Goal: Task Accomplishment & Management: Complete application form

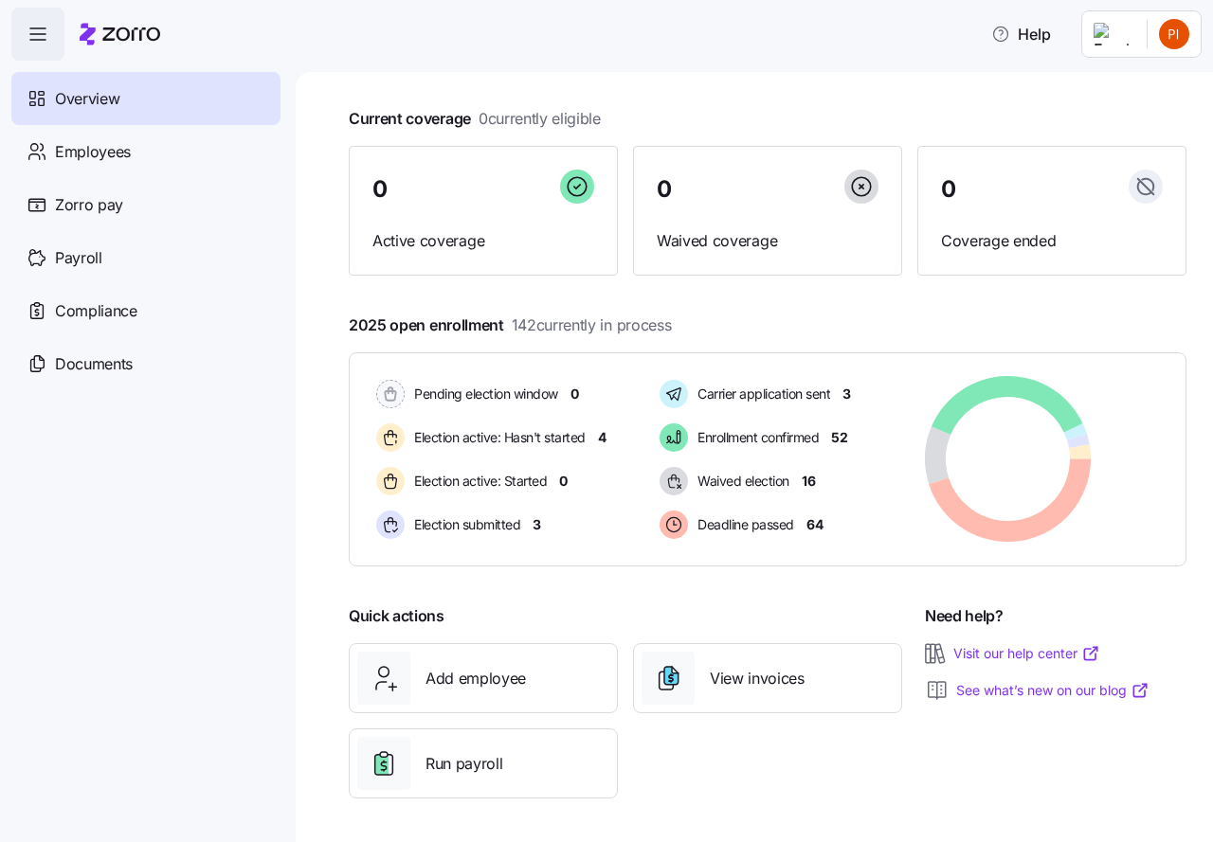
scroll to position [92, 0]
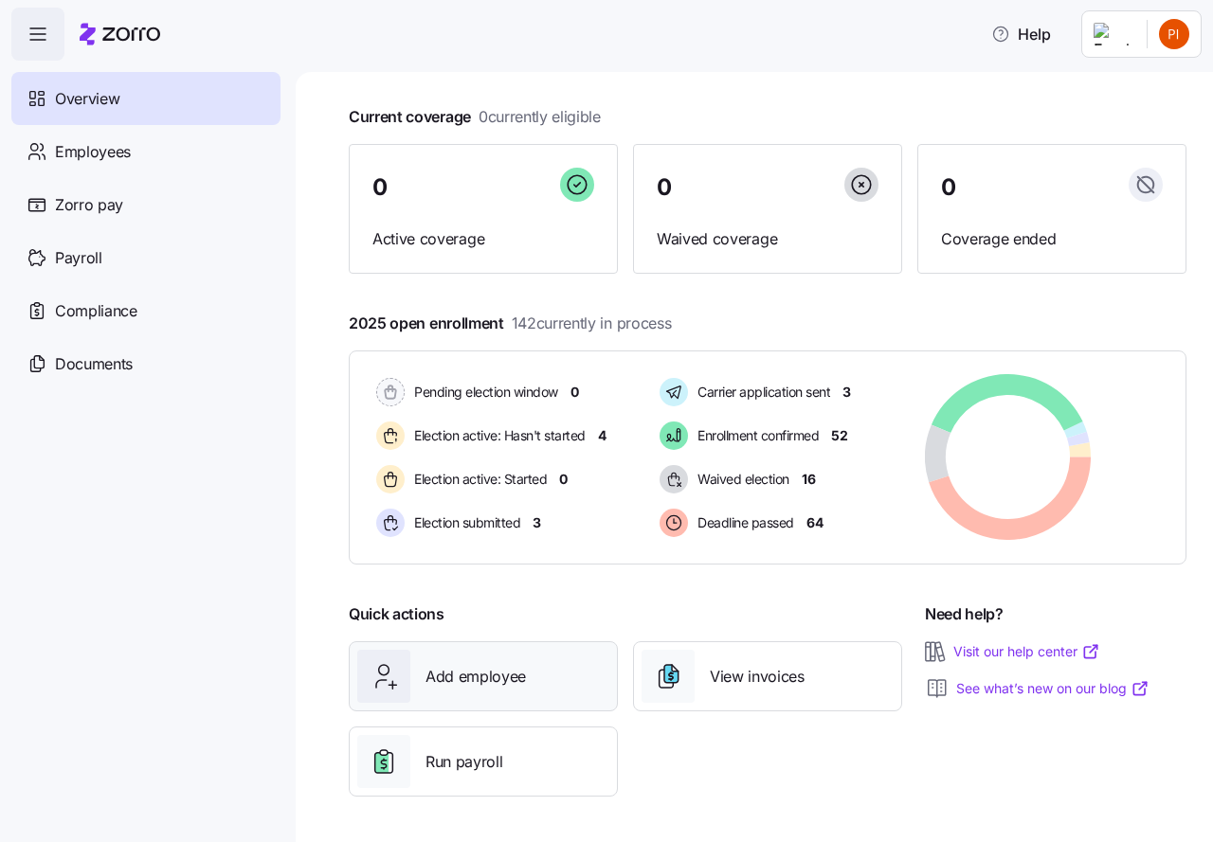
click at [446, 674] on span "Add employee" at bounding box center [475, 677] width 100 height 24
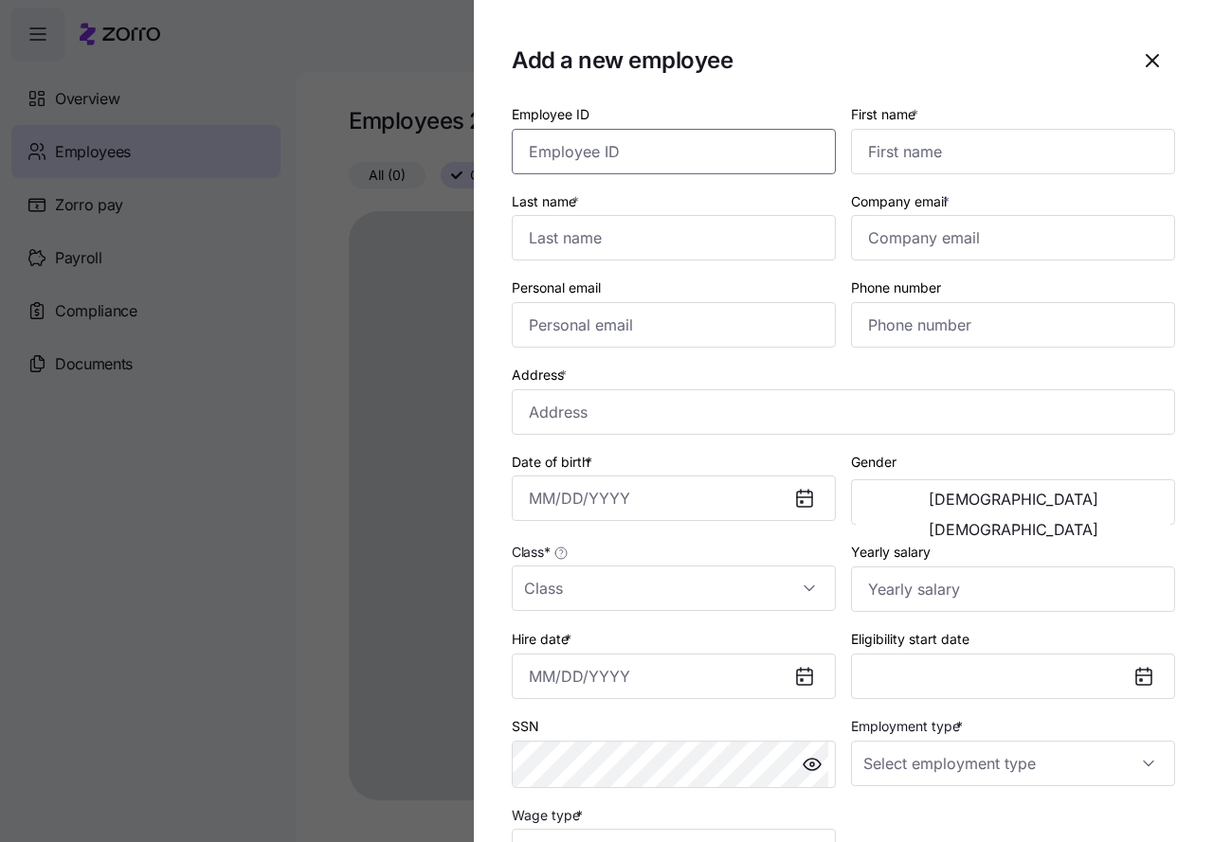
click at [553, 160] on input "Employee ID" at bounding box center [674, 151] width 324 height 45
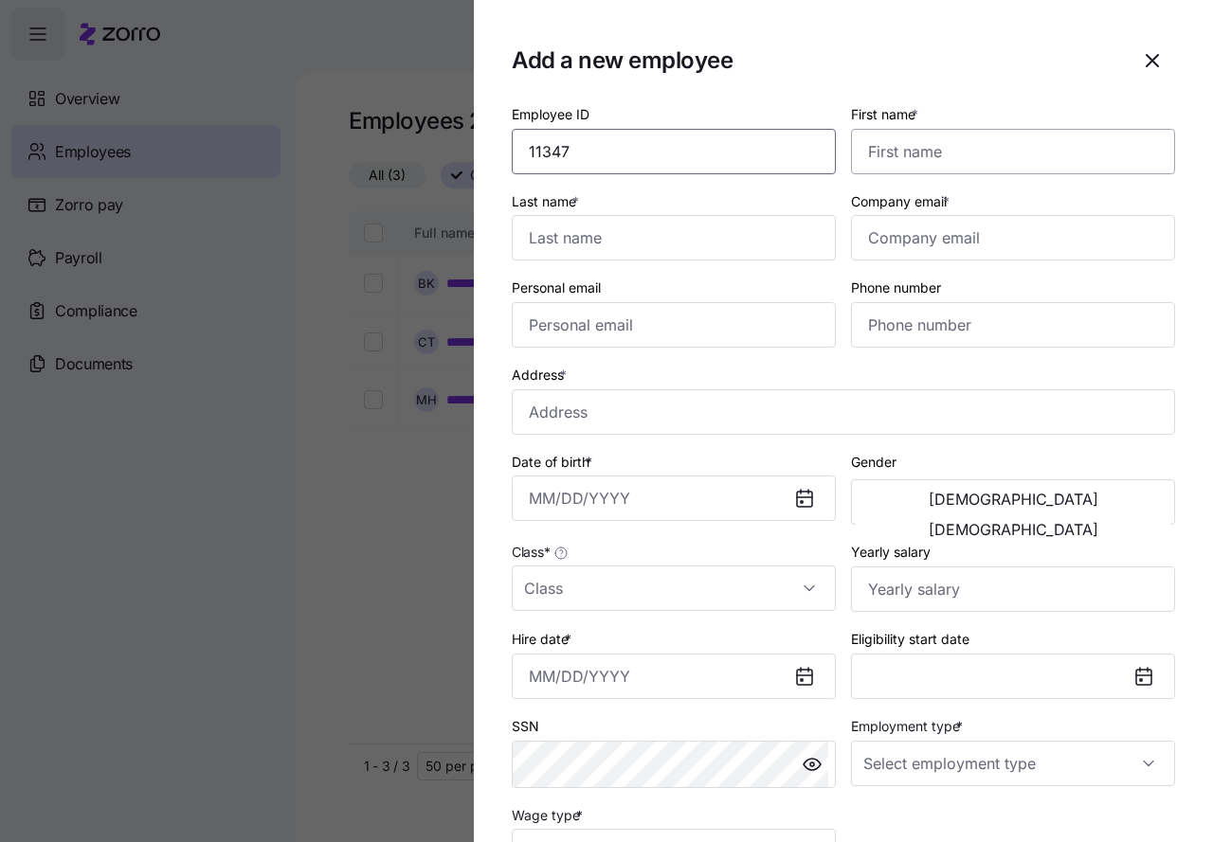
type input "11347"
click at [860, 154] on input "First name *" at bounding box center [1013, 151] width 324 height 45
type input "Brittany"
click at [587, 243] on input "Last name *" at bounding box center [674, 237] width 324 height 45
type input "Cleckner"
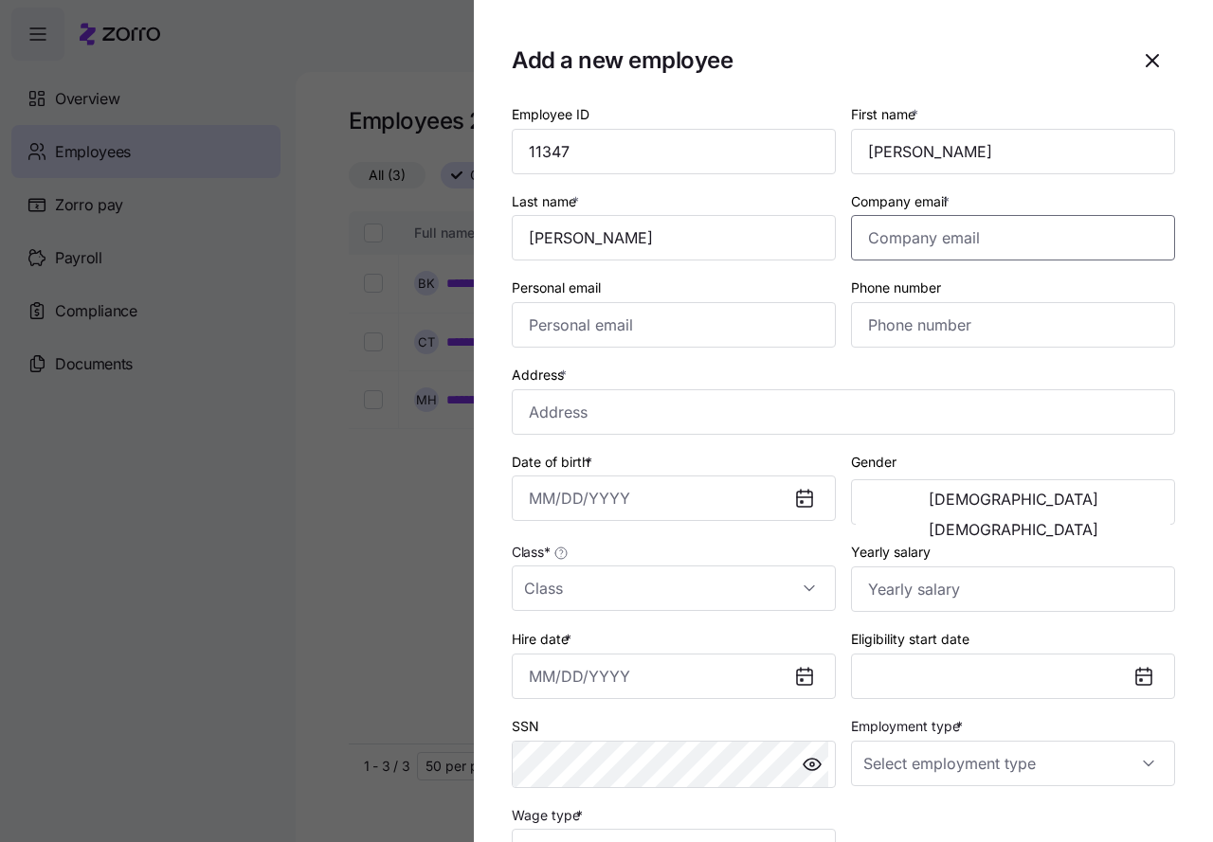
click at [878, 243] on input "Company email *" at bounding box center [1013, 237] width 324 height 45
type input "bcleckner2022@gmail.com"
click at [524, 328] on input "Personal email" at bounding box center [674, 324] width 324 height 45
type input "bcleckner2022@gmail.com"
click at [866, 325] on input "Phone number" at bounding box center [1013, 324] width 324 height 45
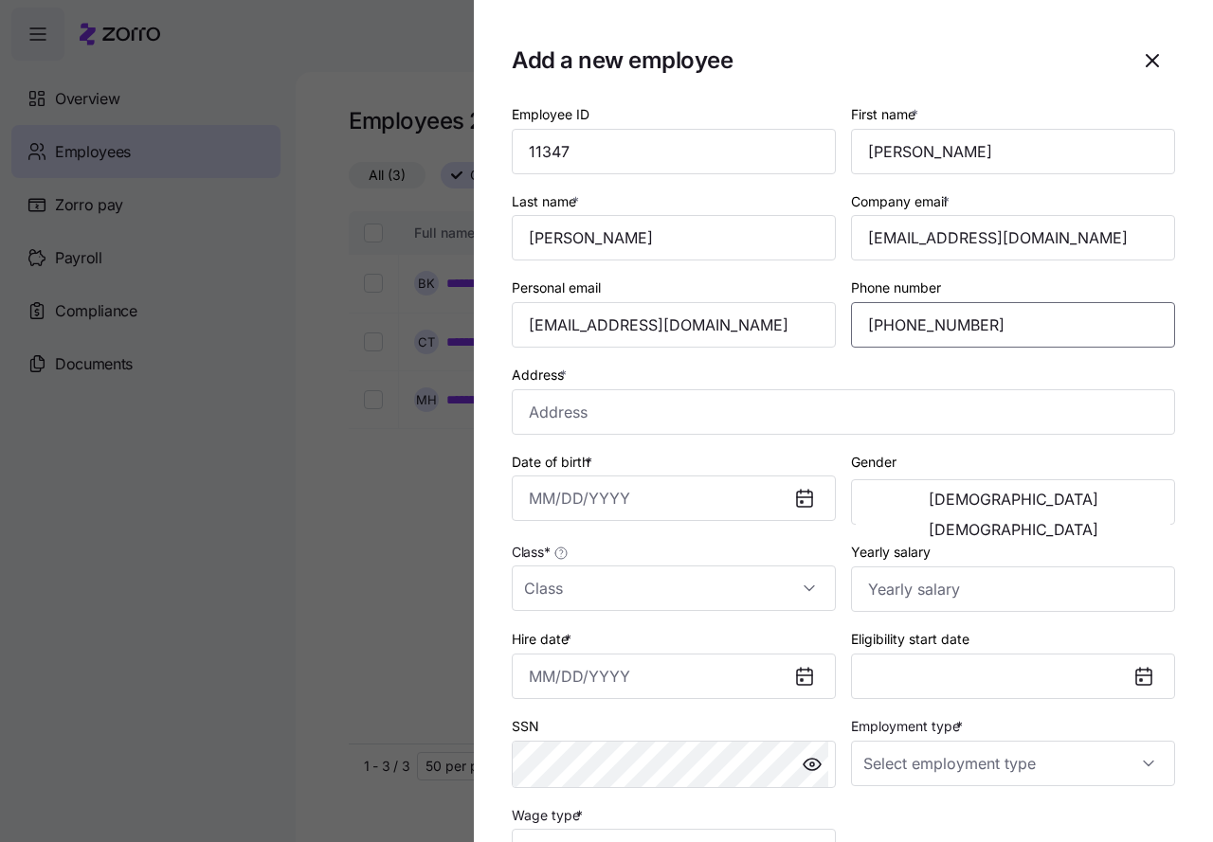
type input "(765) 499-9818"
click at [930, 381] on div "Address *" at bounding box center [843, 399] width 663 height 72
click at [563, 415] on input "Address *" at bounding box center [843, 411] width 663 height 45
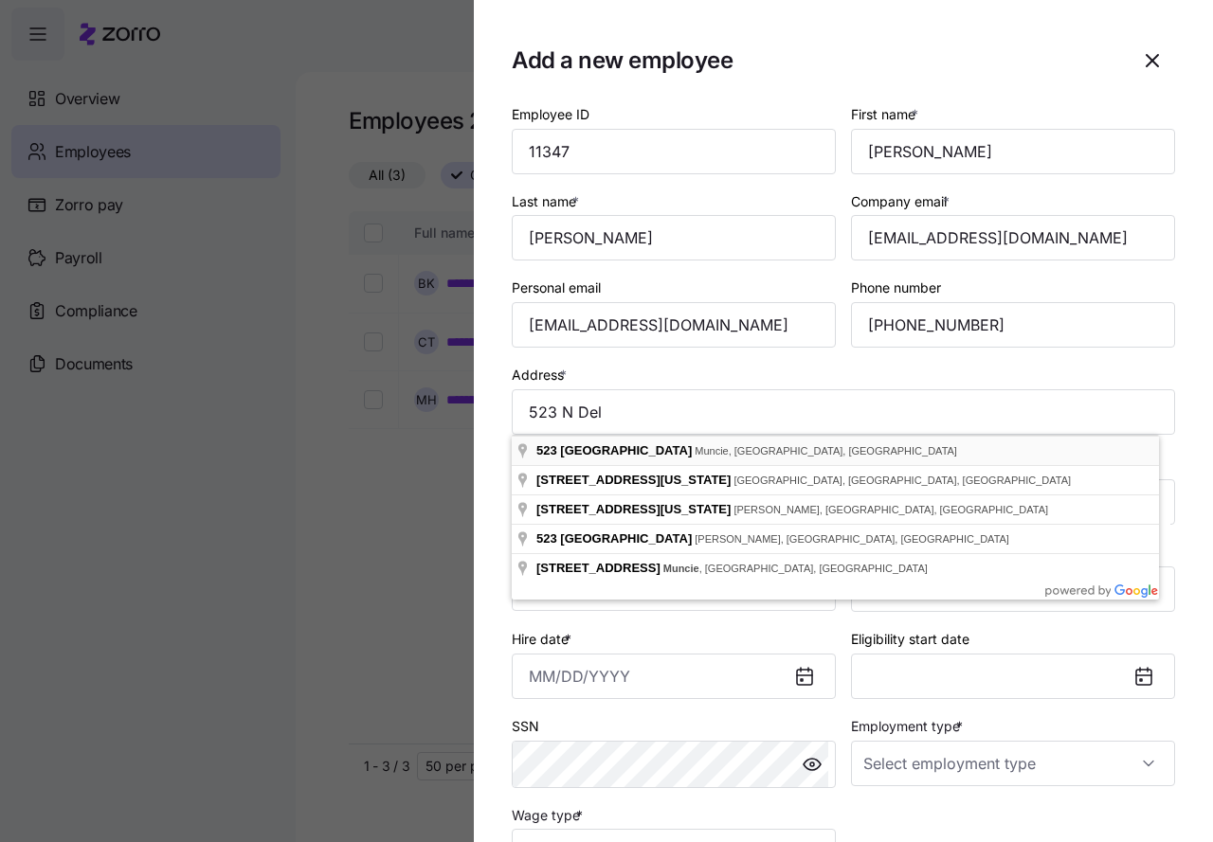
type input "523 N Delawanda Ave, Muncie, IN 47303, USA"
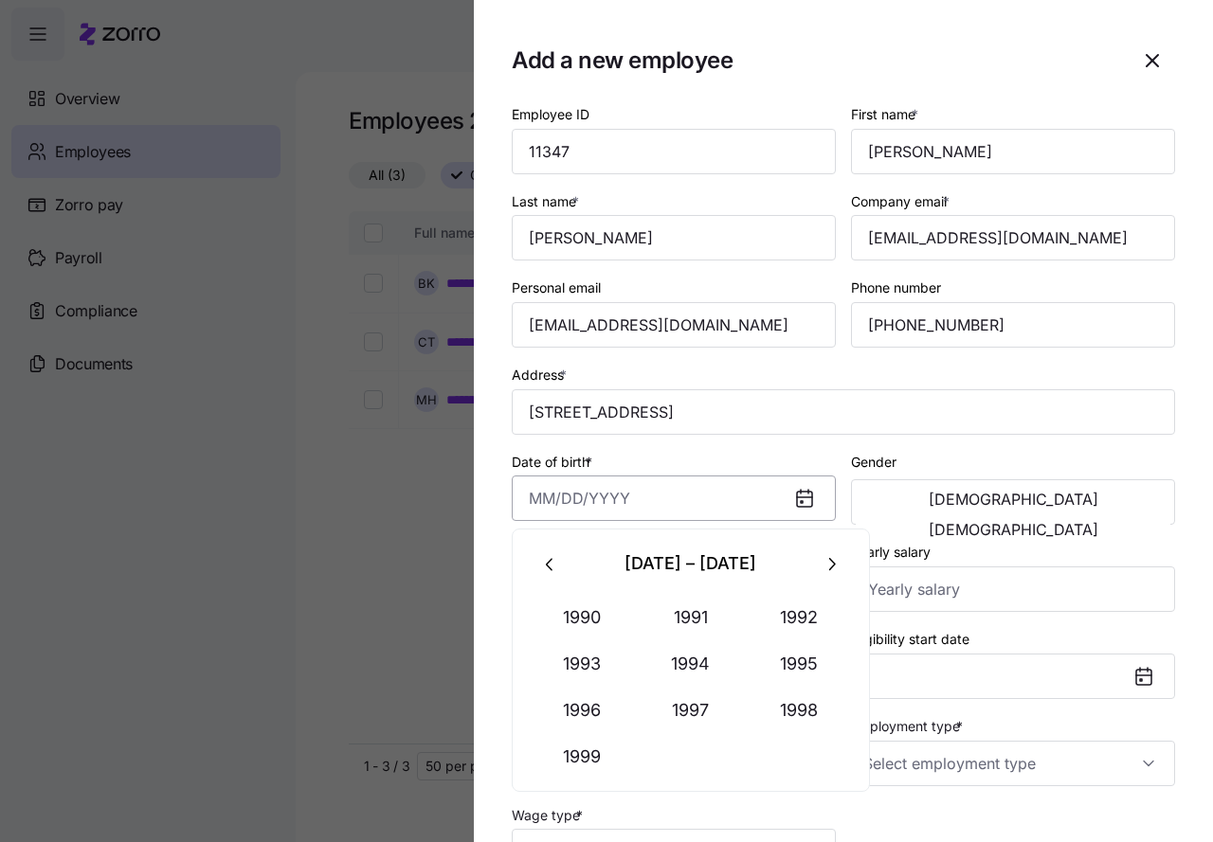
click at [551, 499] on input "Date of birth *" at bounding box center [674, 498] width 324 height 45
type input "February 7, 1989"
click at [1080, 522] on span "Female" at bounding box center [1013, 529] width 170 height 15
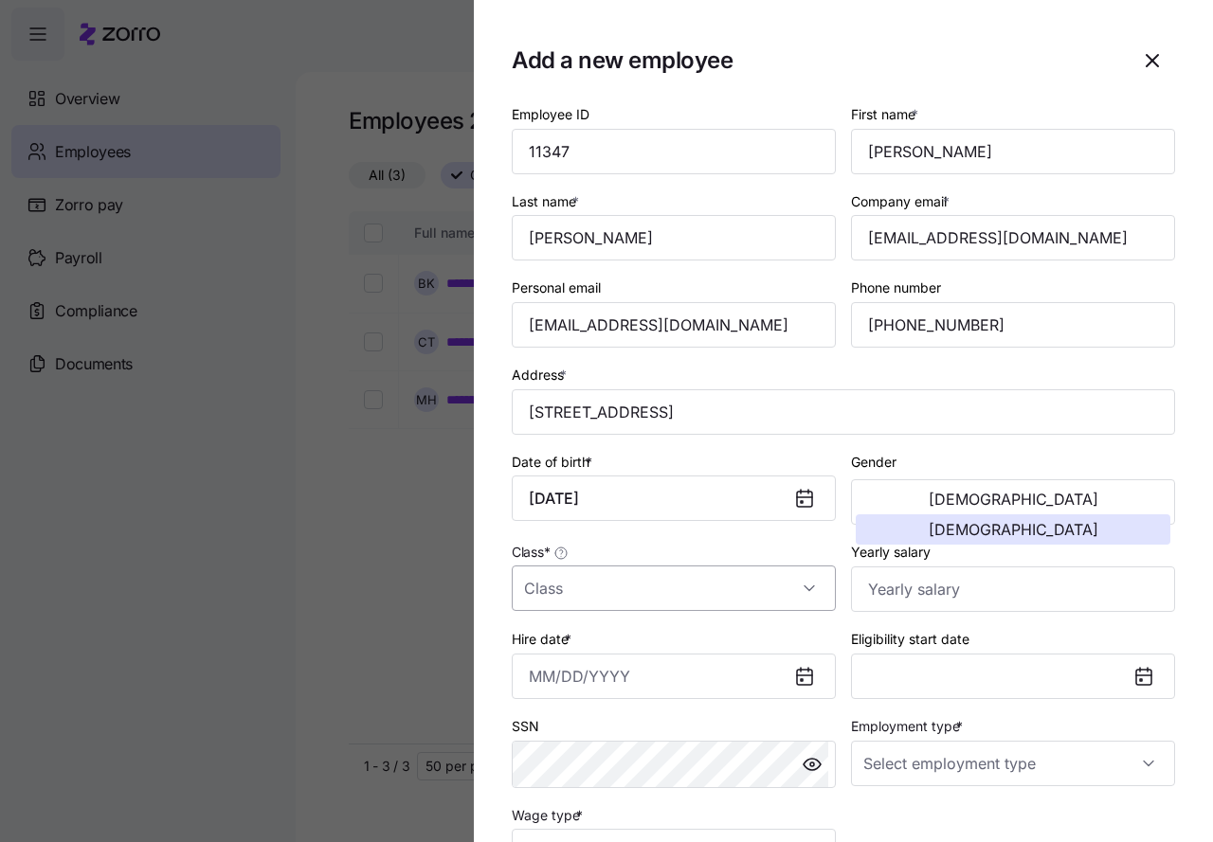
click at [604, 600] on input "Class *" at bounding box center [674, 588] width 324 height 45
click at [810, 588] on div at bounding box center [674, 588] width 324 height 45
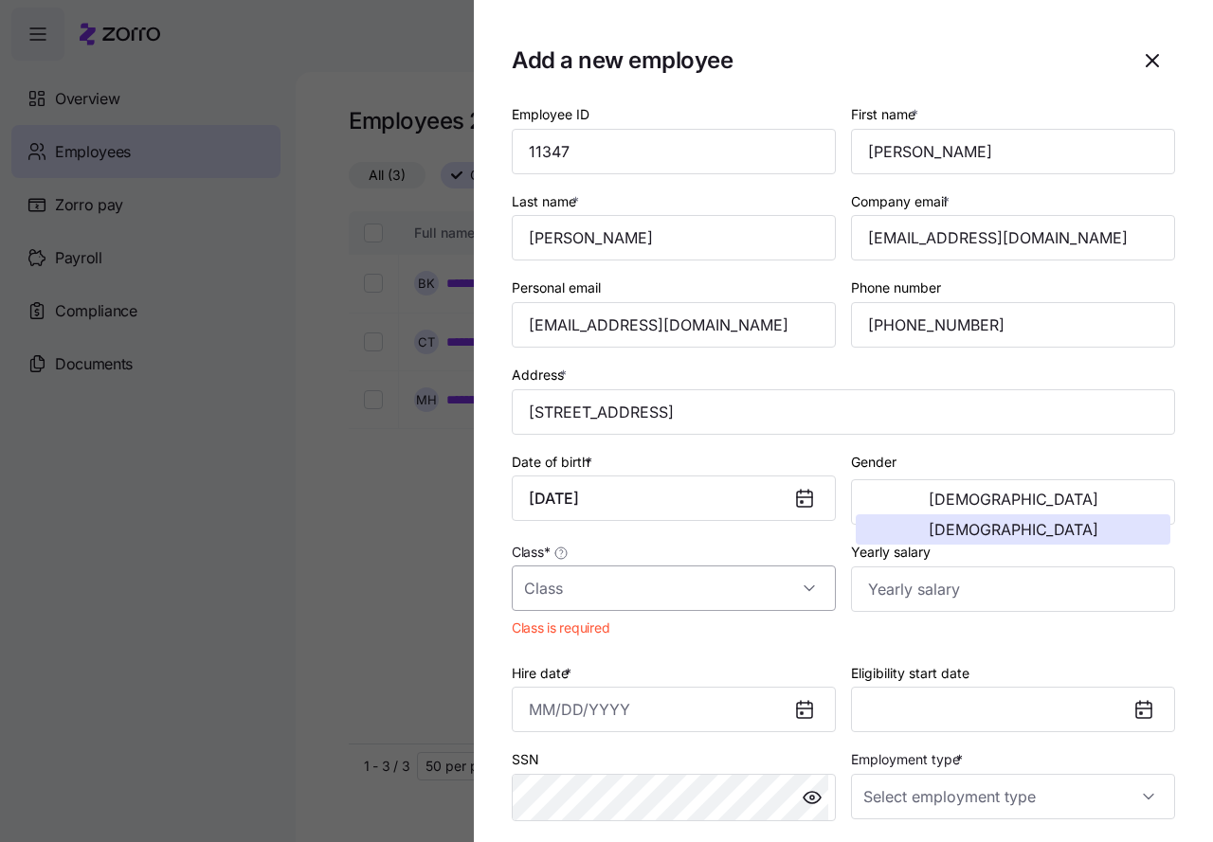
click at [804, 588] on input "Class *" at bounding box center [674, 588] width 324 height 45
click at [543, 651] on span "IN" at bounding box center [541, 646] width 14 height 21
type input "IN"
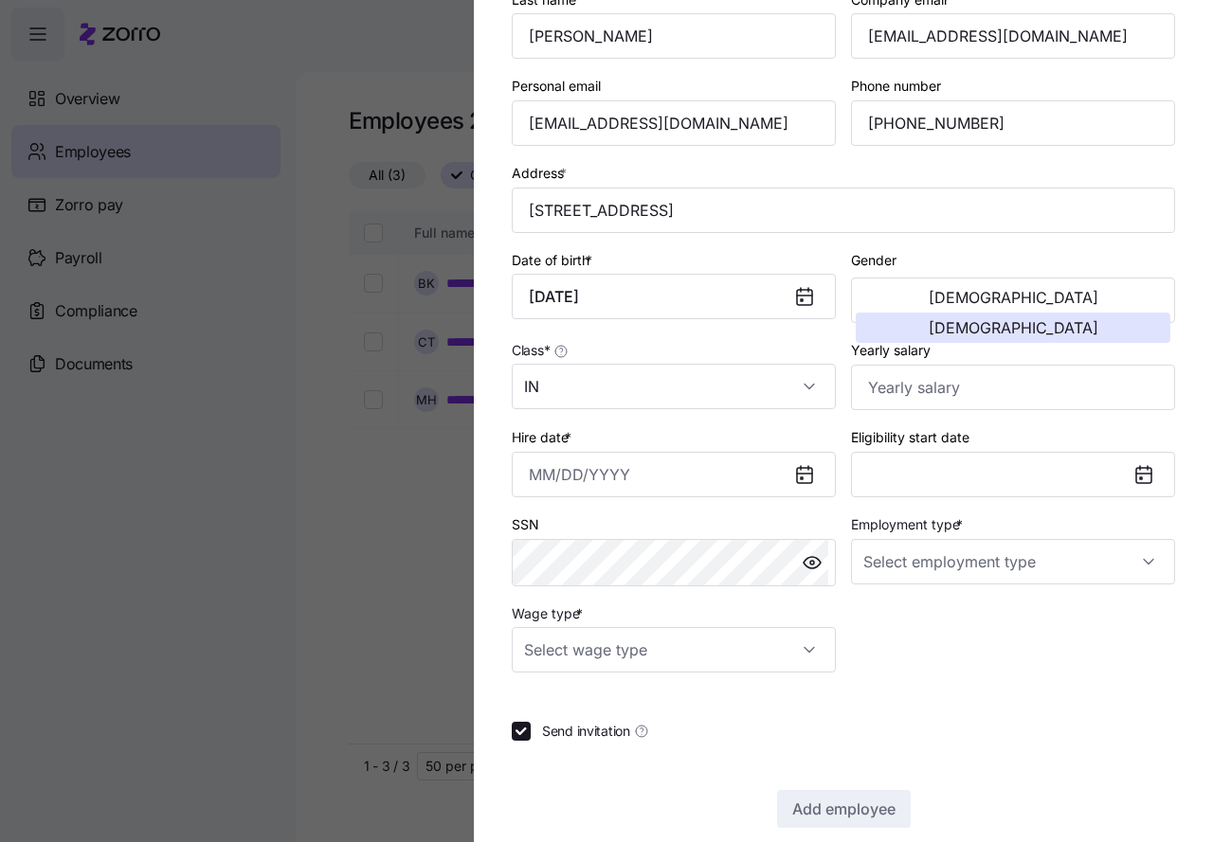
scroll to position [213, 0]
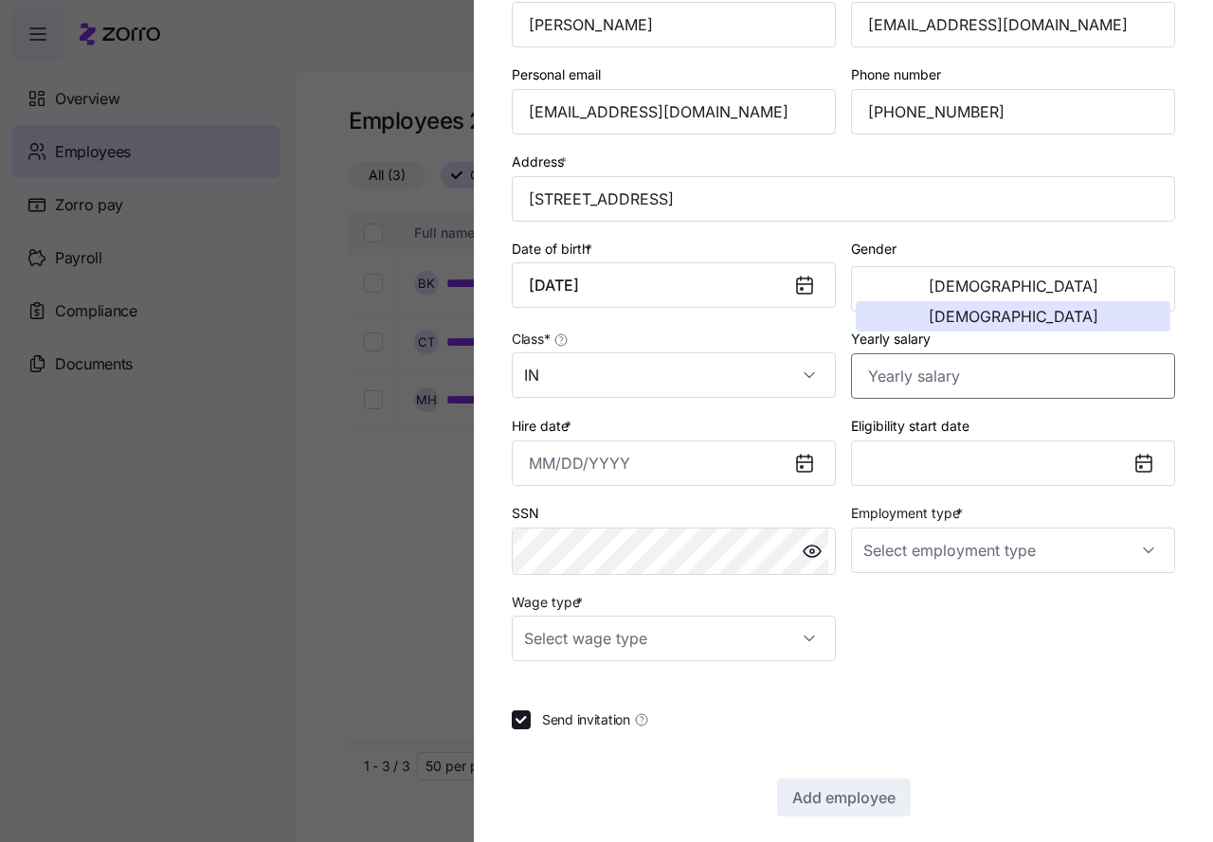
click at [889, 380] on input "Yearly salary" at bounding box center [1013, 375] width 324 height 45
type input "$2,444,000"
click at [553, 466] on input "Hire date *" at bounding box center [674, 463] width 324 height 45
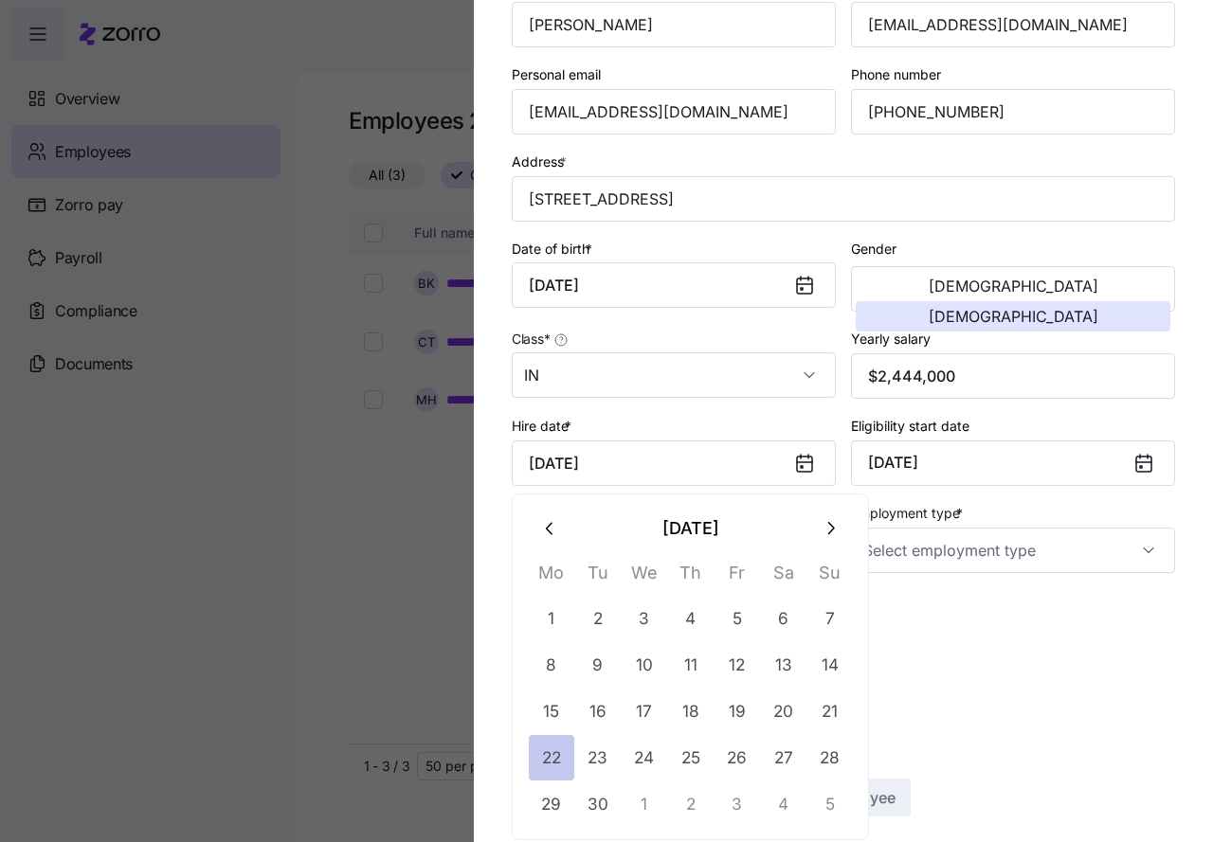
click at [561, 758] on button "22" at bounding box center [551, 757] width 45 height 45
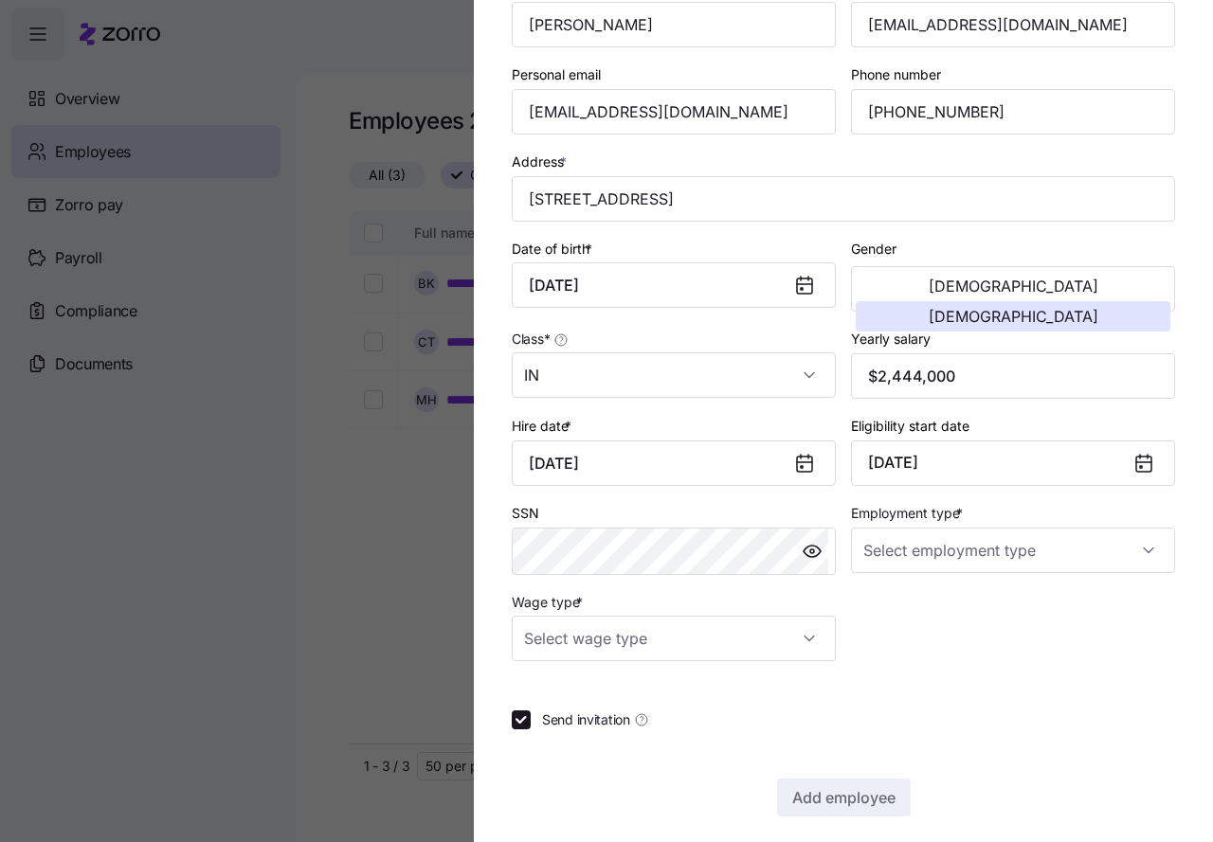
type input "September 22, 2025"
click at [923, 633] on div "Employee ID 11347 First name * Brittany Last name * Cleckner Company email * bc…" at bounding box center [843, 275] width 678 height 787
click at [905, 547] on input "Employment type *" at bounding box center [1013, 550] width 324 height 45
click at [896, 612] on span "Full Time" at bounding box center [894, 608] width 55 height 21
type input "Full Time"
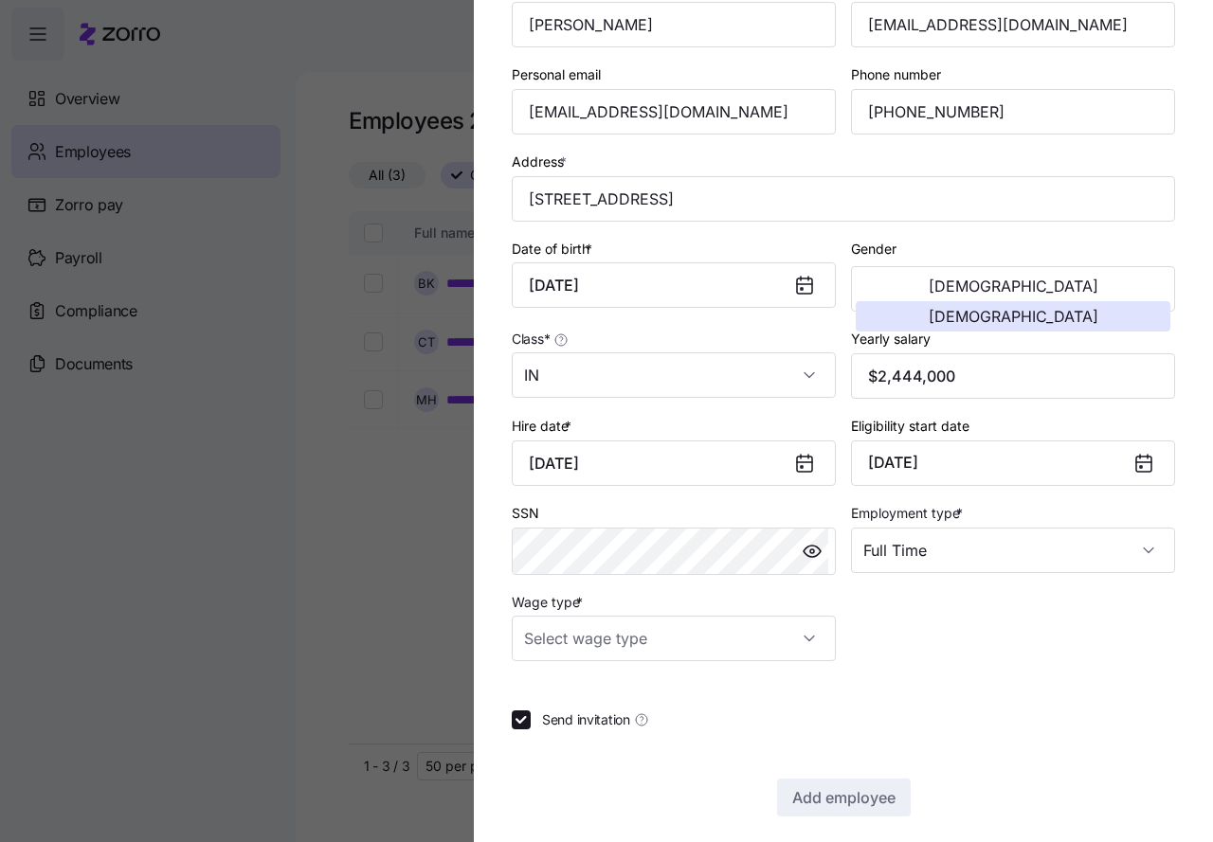
click at [958, 614] on div "Employee ID 11347 First name * Brittany Last name * Cleckner Company email * bc…" at bounding box center [843, 275] width 678 height 787
click at [799, 637] on input "Wage type *" at bounding box center [674, 638] width 324 height 45
click at [578, 739] on div "Hourly" at bounding box center [670, 736] width 302 height 40
type input "Hourly"
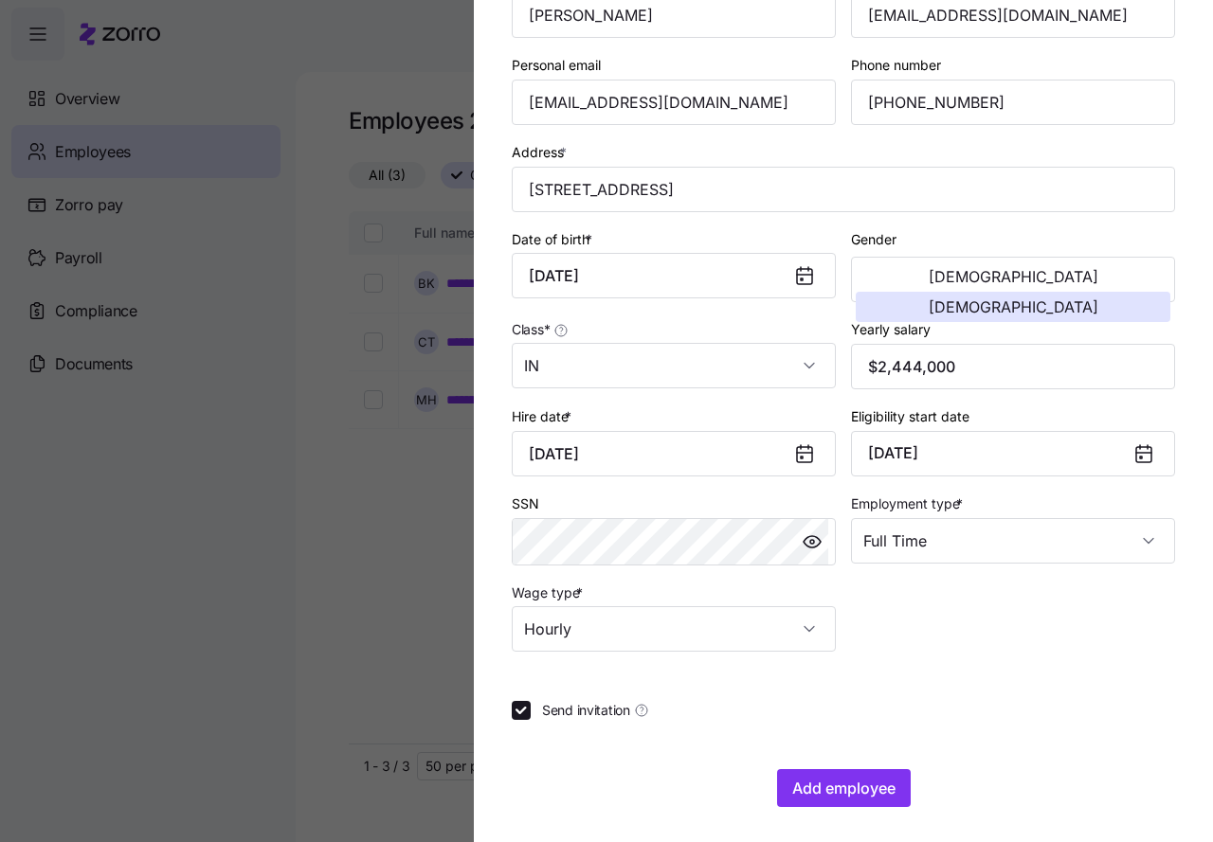
scroll to position [225, 0]
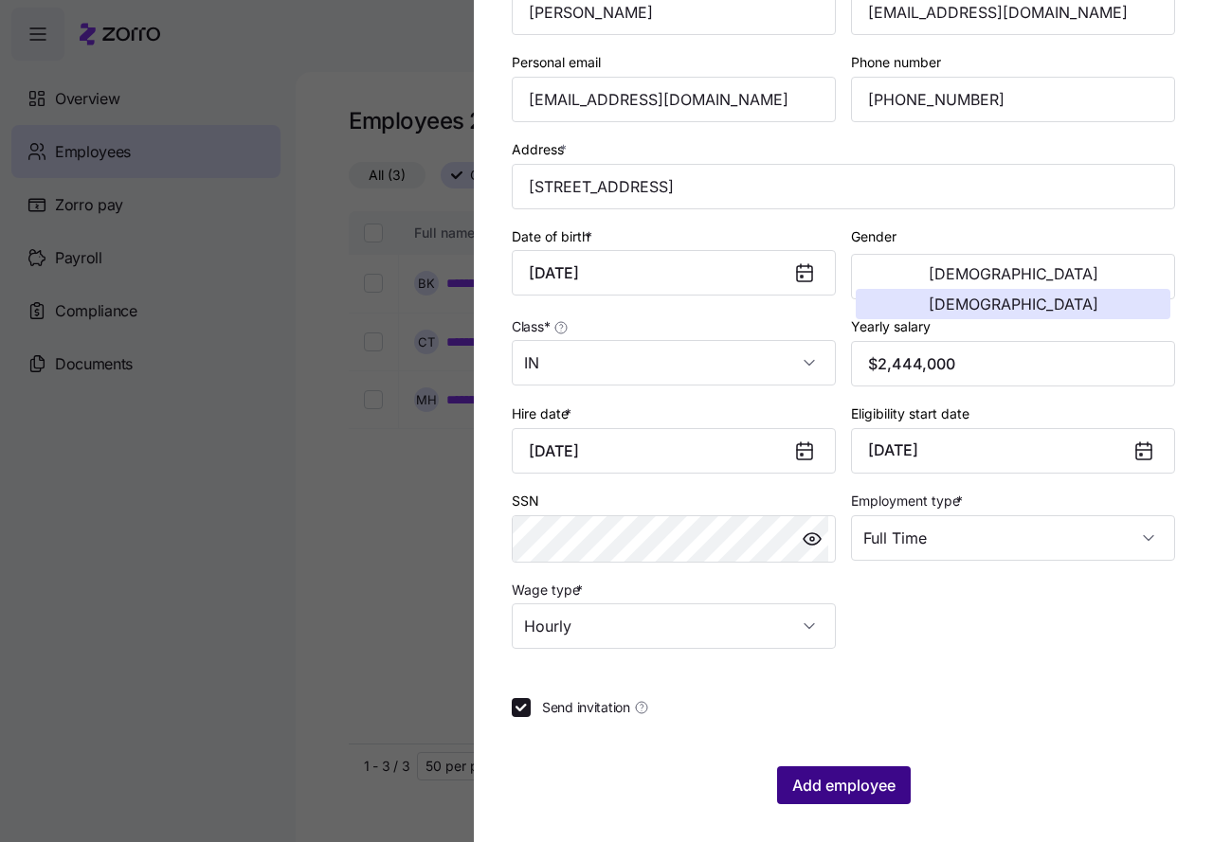
click at [822, 785] on span "Add employee" at bounding box center [843, 785] width 103 height 23
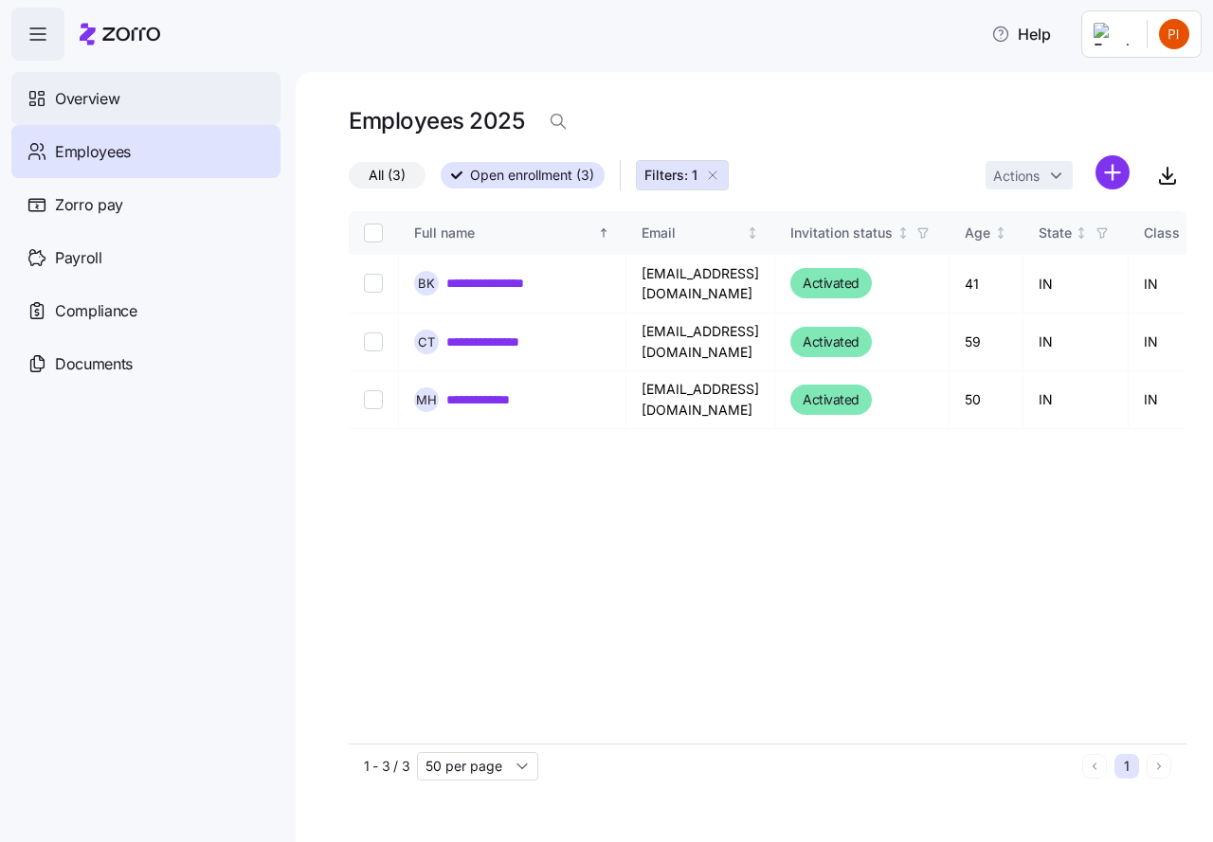
click at [90, 97] on span "Overview" at bounding box center [87, 99] width 64 height 24
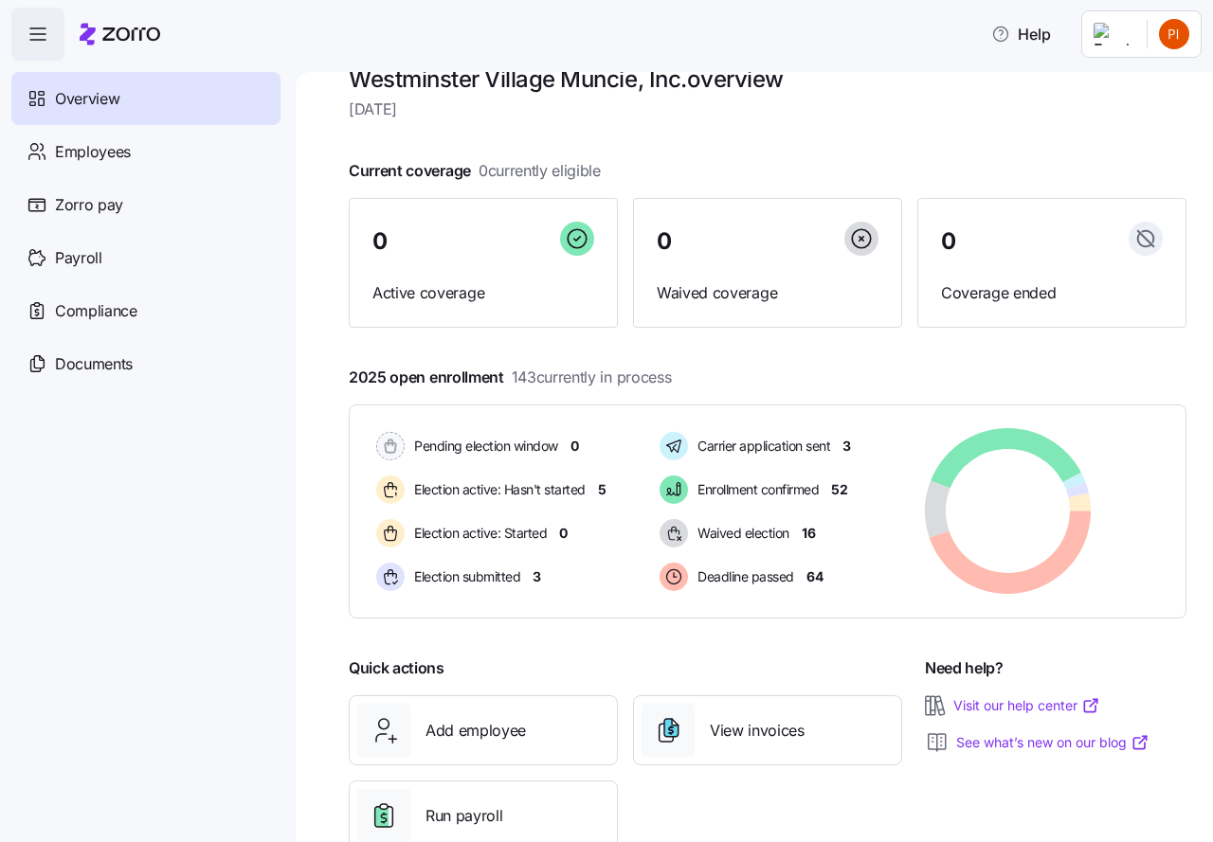
scroll to position [92, 0]
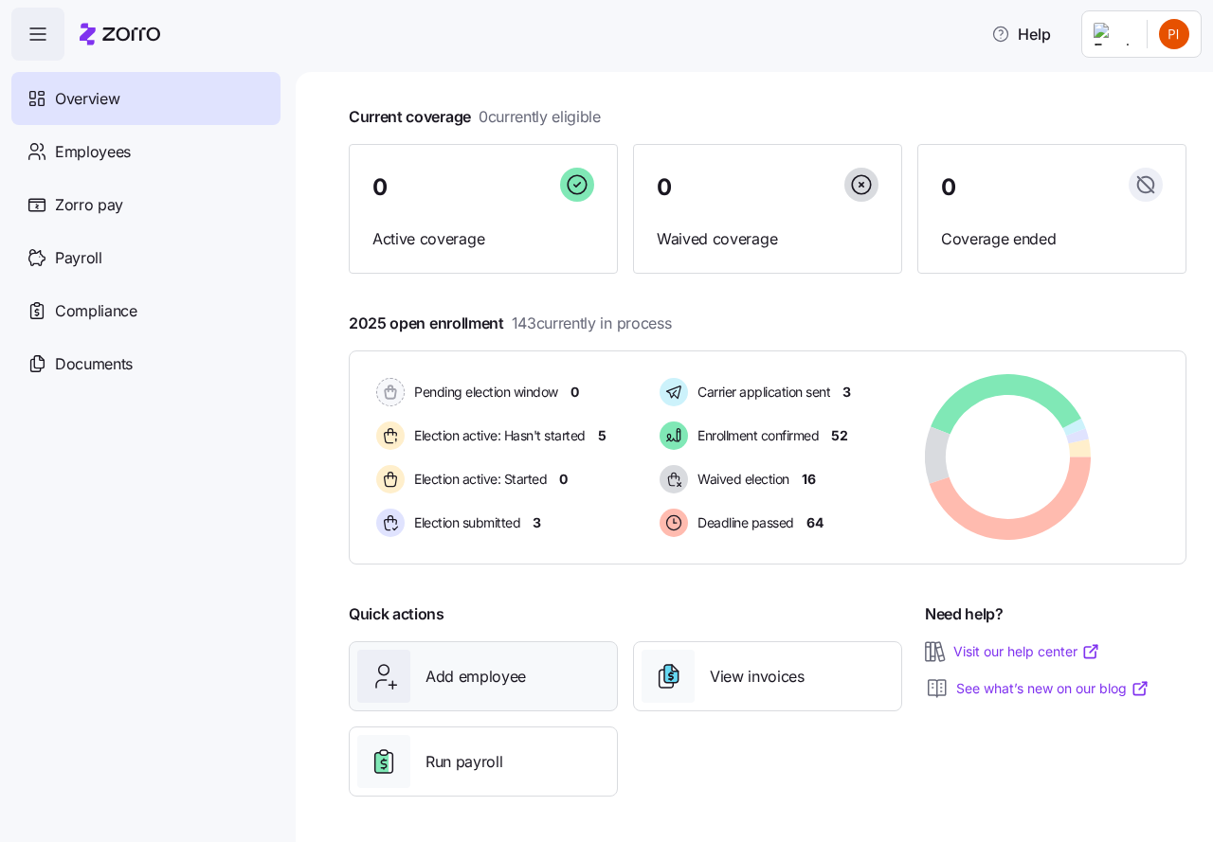
click at [520, 676] on span "Add employee" at bounding box center [475, 677] width 100 height 24
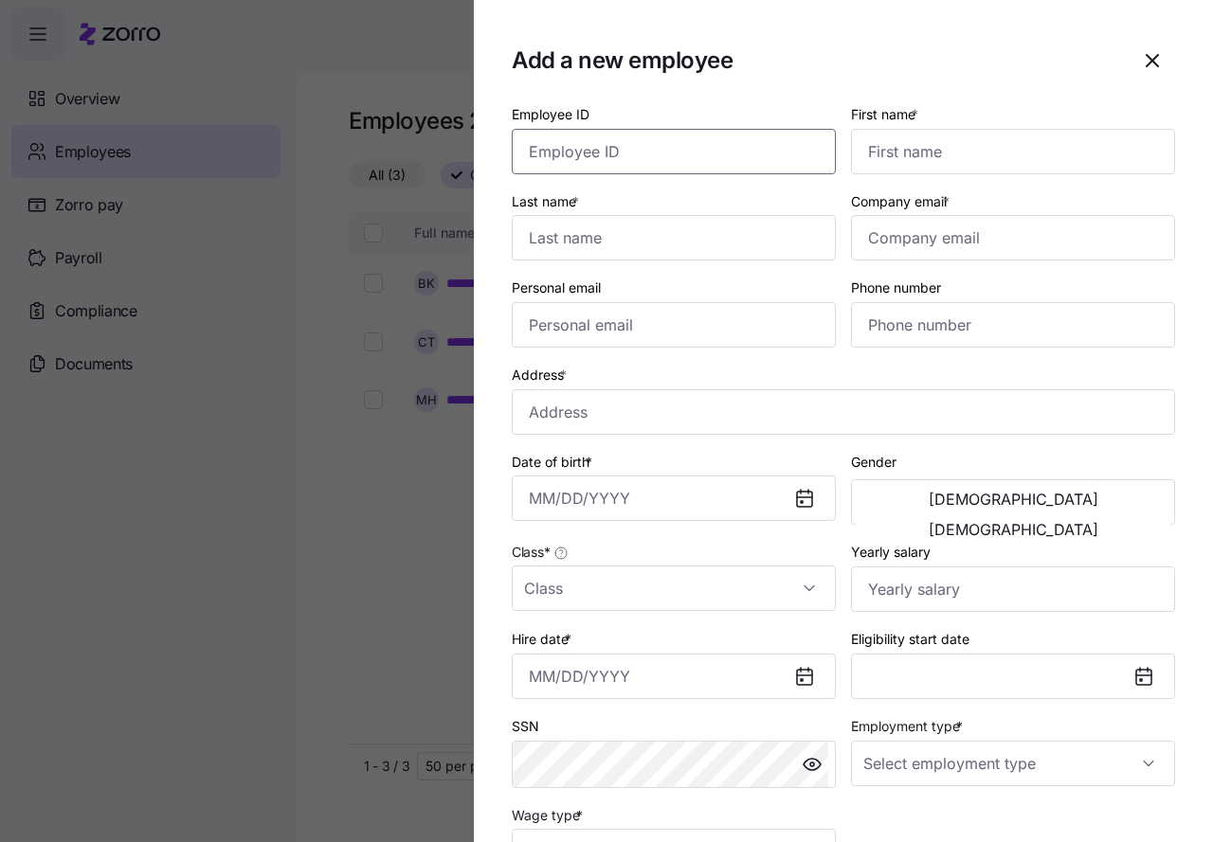
click at [589, 148] on input "Employee ID" at bounding box center [674, 151] width 324 height 45
type input "10890"
click at [874, 150] on input "First name *" at bounding box center [1013, 151] width 324 height 45
type input "Donald"
click at [538, 241] on input "Last name *" at bounding box center [674, 237] width 324 height 45
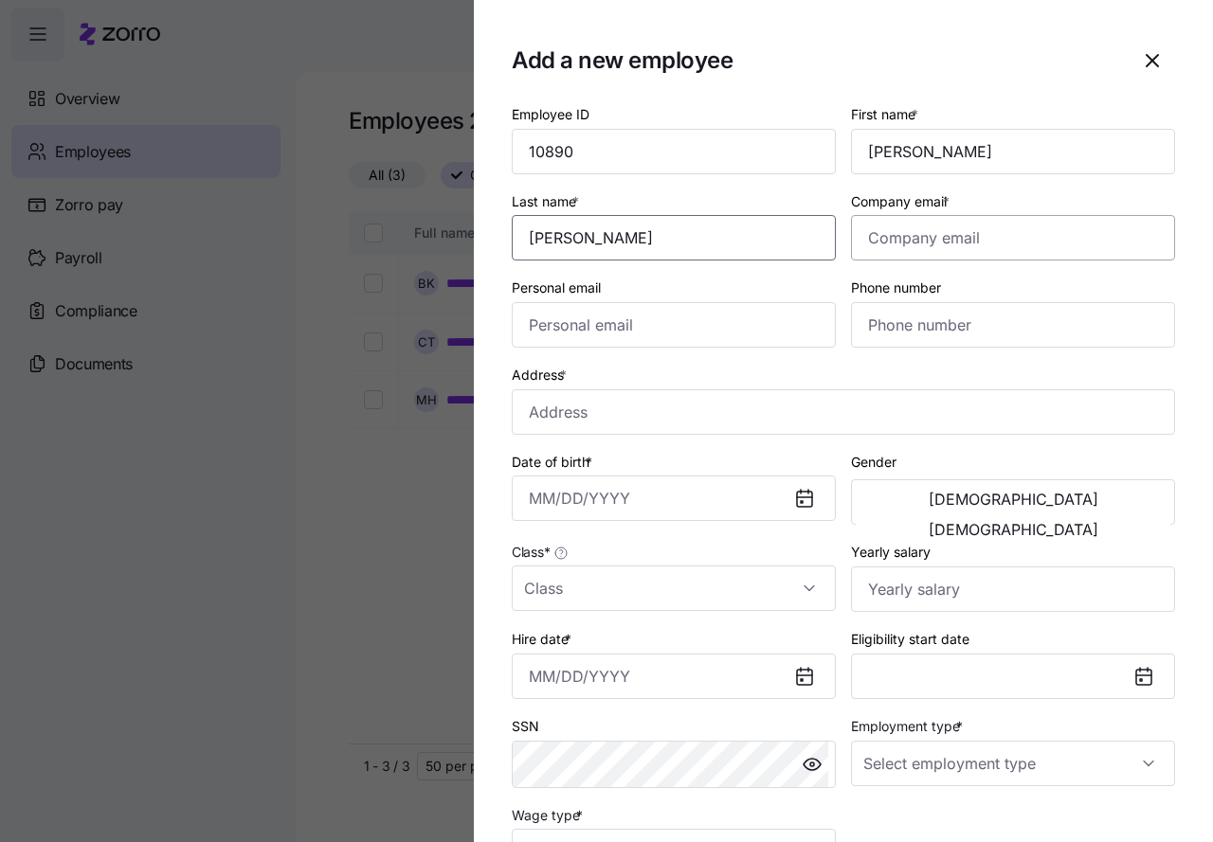
type input "Tenpenny"
click at [910, 235] on input "Company email *" at bounding box center [1013, 237] width 324 height 45
type input "mojo7596@comcast.net"
click at [621, 333] on input "Personal email" at bounding box center [674, 324] width 324 height 45
type input "mojo7596@comcast.net"
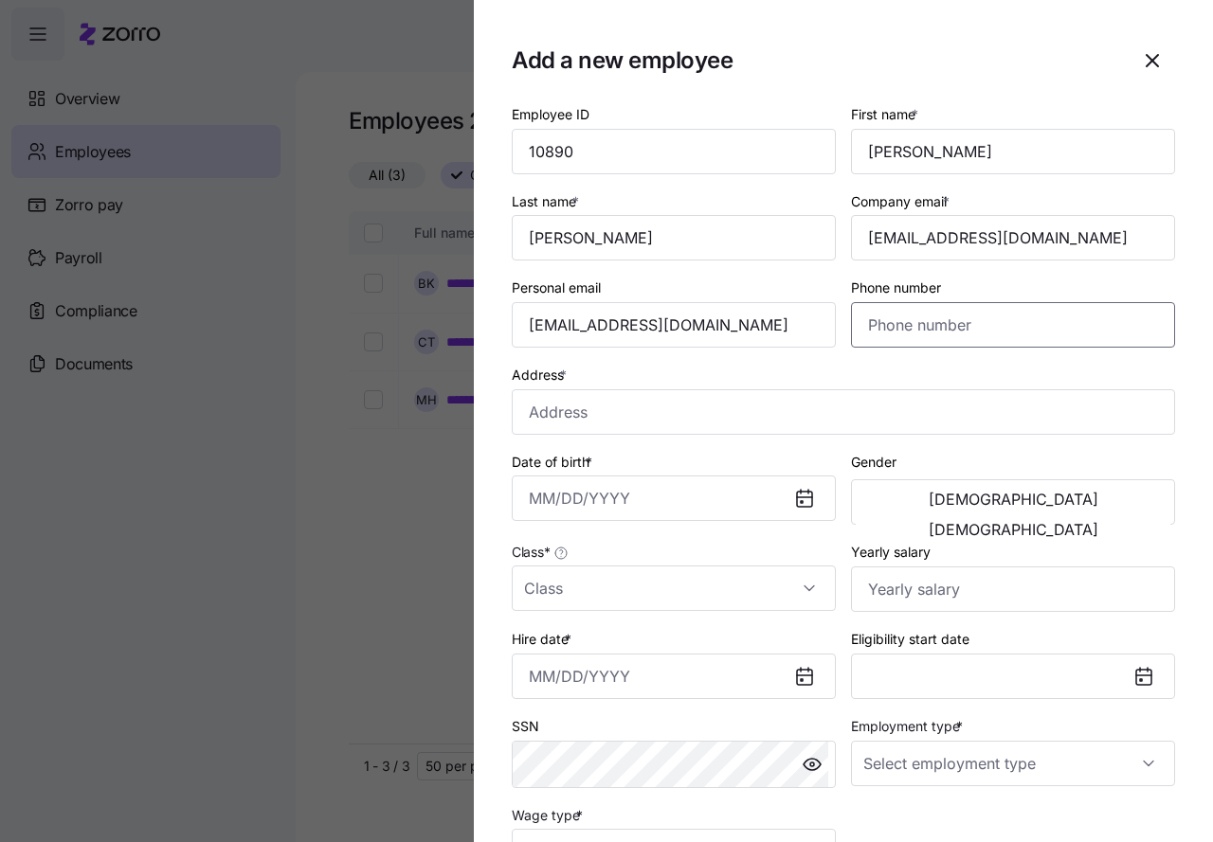
click at [867, 323] on input "Phone number" at bounding box center [1013, 324] width 324 height 45
type input "(765) 702-3664"
click at [617, 405] on input "Address *" at bounding box center [843, 411] width 663 height 45
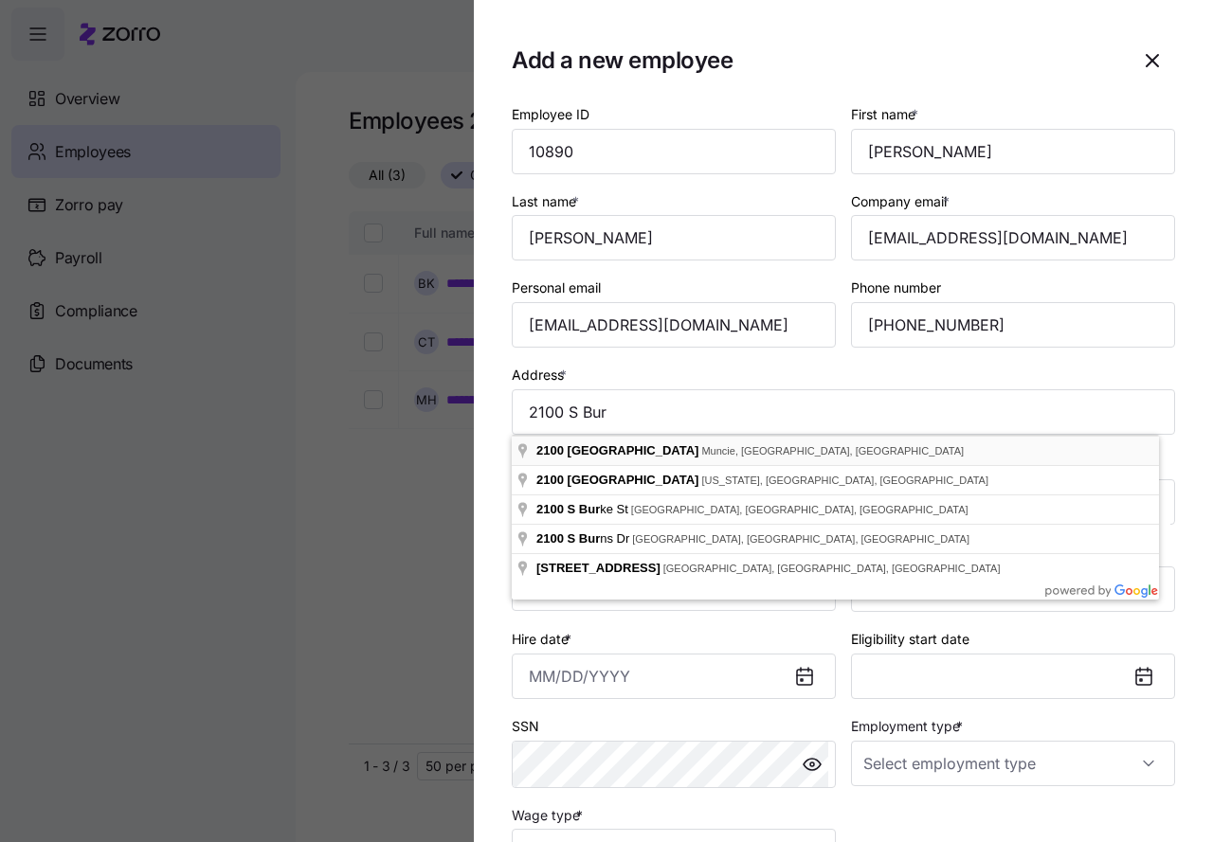
type input "2100 S Burlington Dr, Muncie, IN 47302, USA"
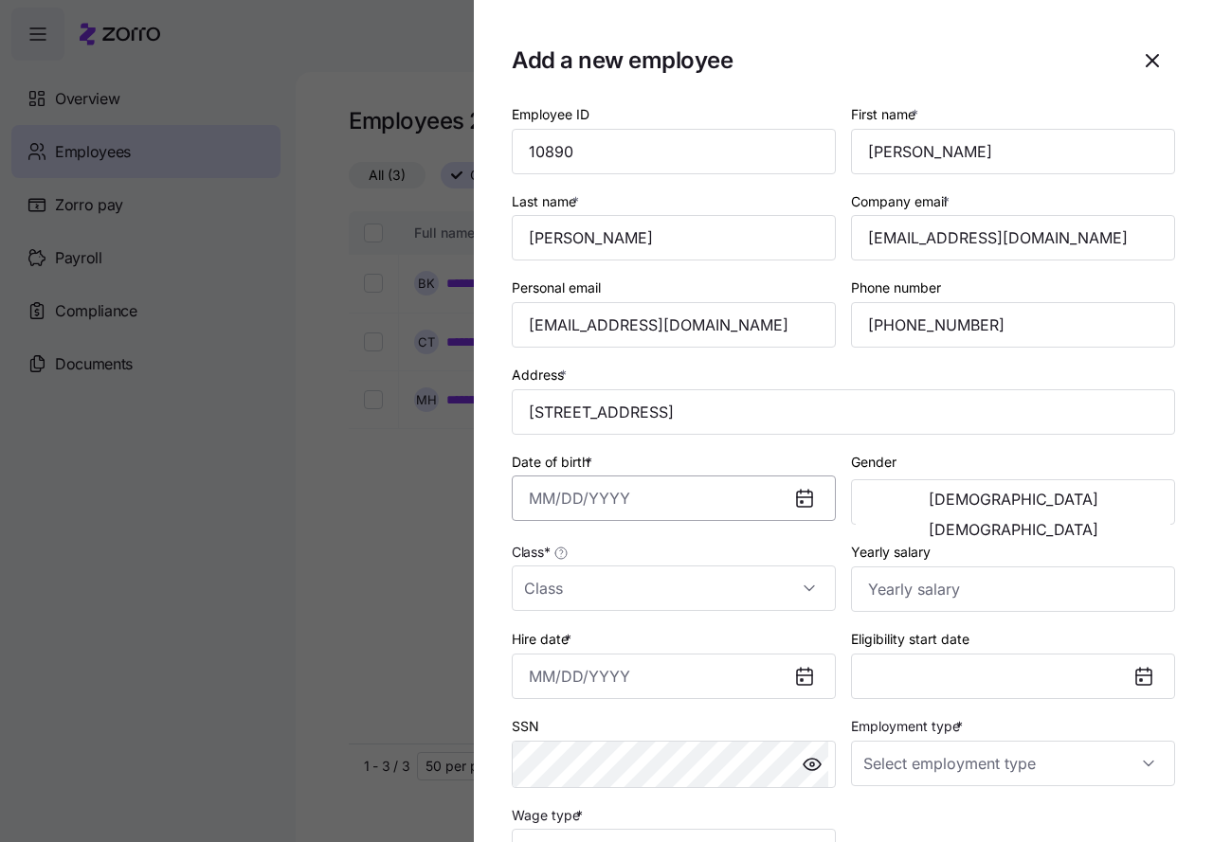
click at [606, 497] on input "Date of birth *" at bounding box center [674, 498] width 324 height 45
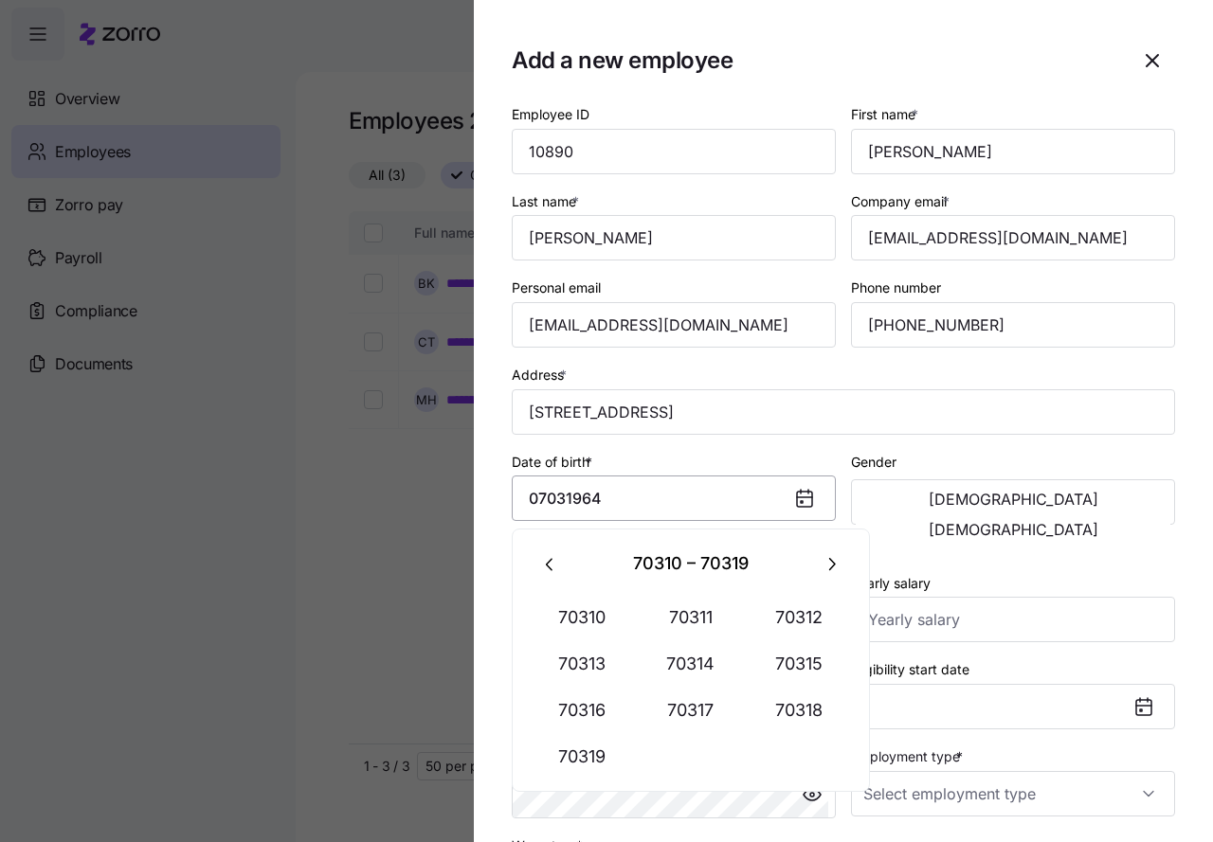
click at [606, 496] on input "07031964" at bounding box center [674, 498] width 324 height 45
click at [547, 498] on input "07031964" at bounding box center [674, 498] width 324 height 45
click at [571, 497] on input "07/031964" at bounding box center [674, 498] width 324 height 45
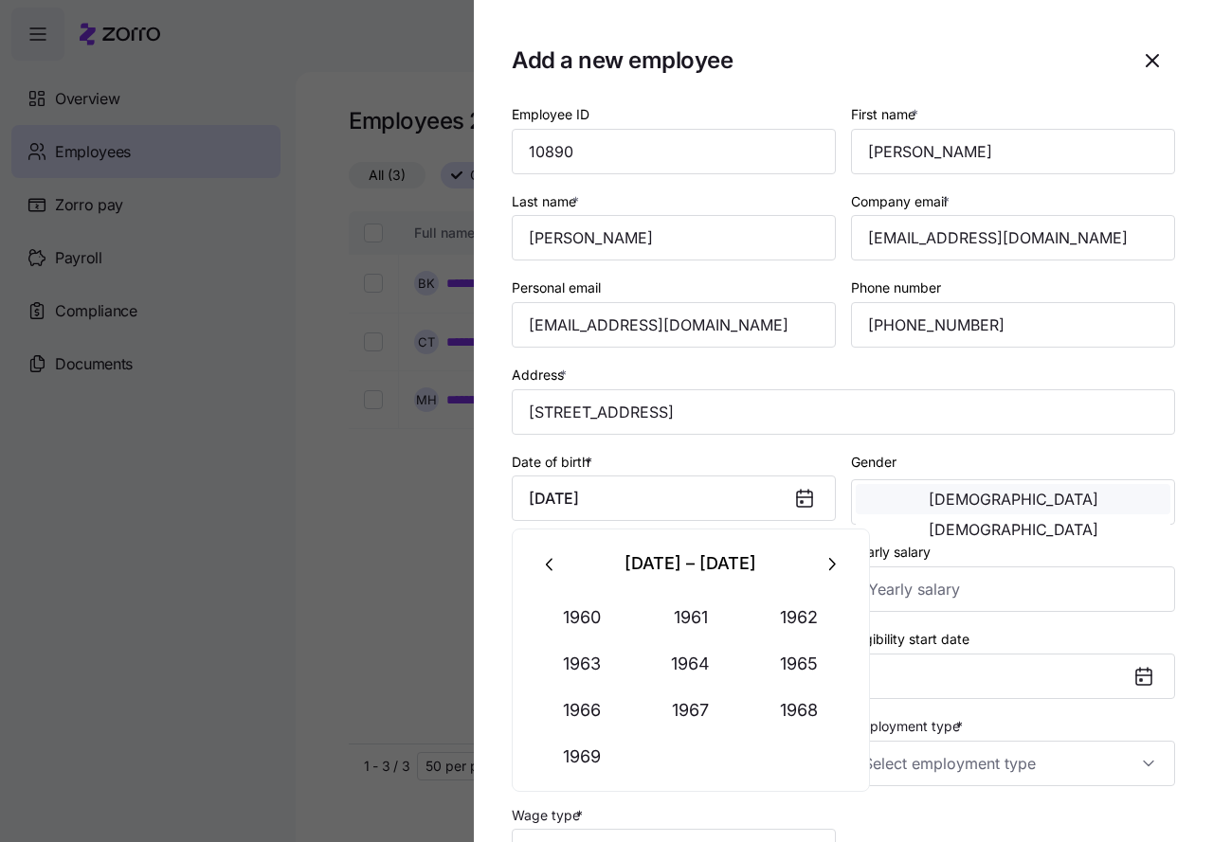
type input "July 3, 1964"
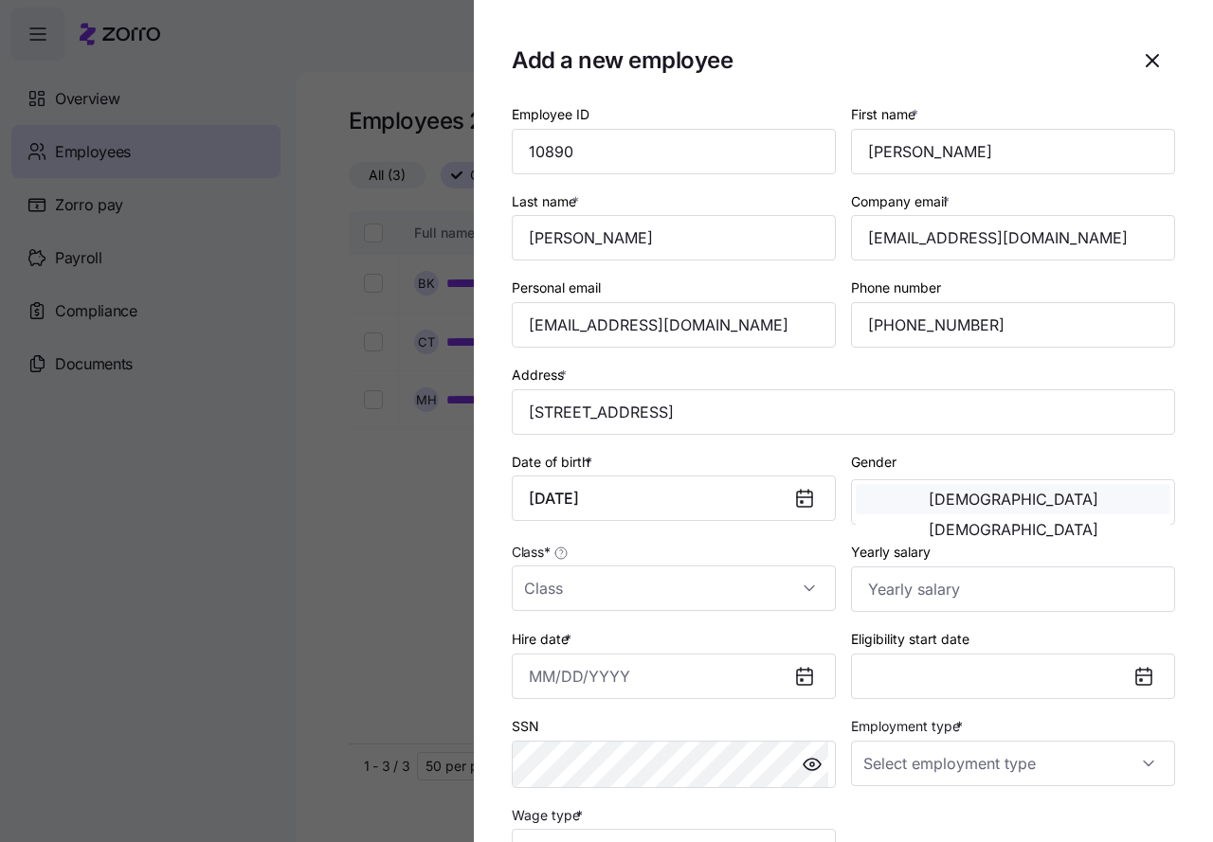
click at [928, 499] on span "Male" at bounding box center [1013, 499] width 170 height 15
click at [597, 595] on input "Class *" at bounding box center [674, 588] width 324 height 45
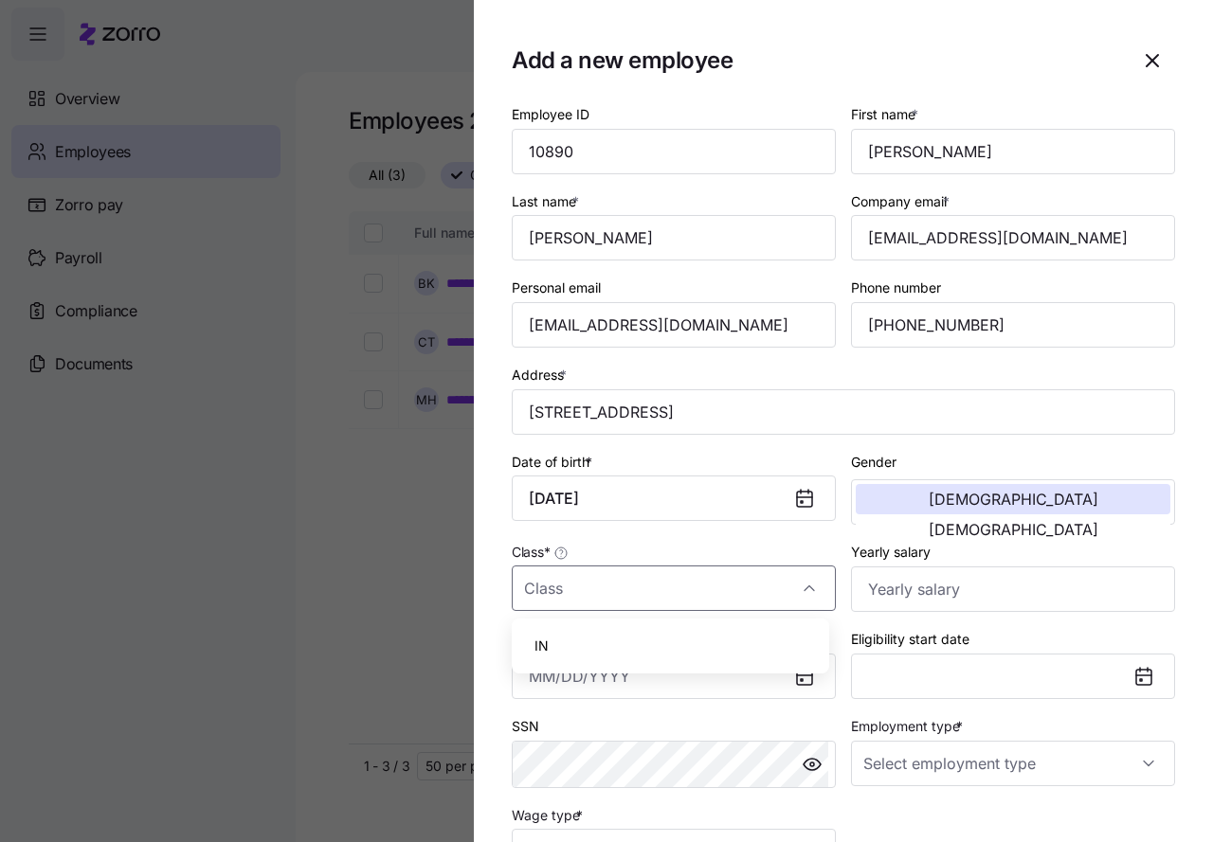
click at [568, 645] on div "IN" at bounding box center [670, 646] width 302 height 40
type input "IN"
click at [889, 593] on input "Yearly salary" at bounding box center [1013, 589] width 324 height 45
click at [889, 593] on input "$2,808,000" at bounding box center [1013, 589] width 324 height 45
click at [966, 595] on input "$2,808,000" at bounding box center [1013, 589] width 324 height 45
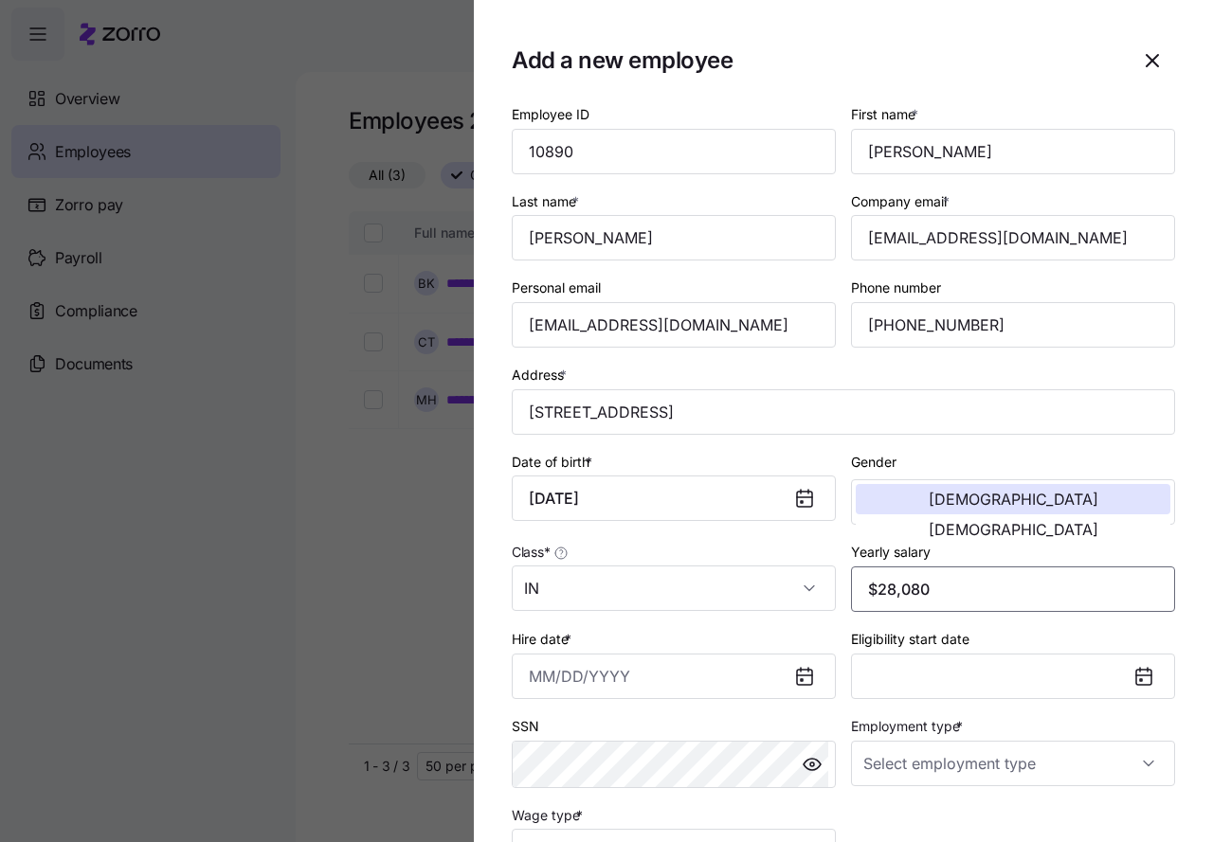
type input "$28,080"
click at [1024, 638] on div "Eligibility start date" at bounding box center [1013, 663] width 324 height 72
click at [585, 674] on input "Hire date *" at bounding box center [674, 676] width 324 height 45
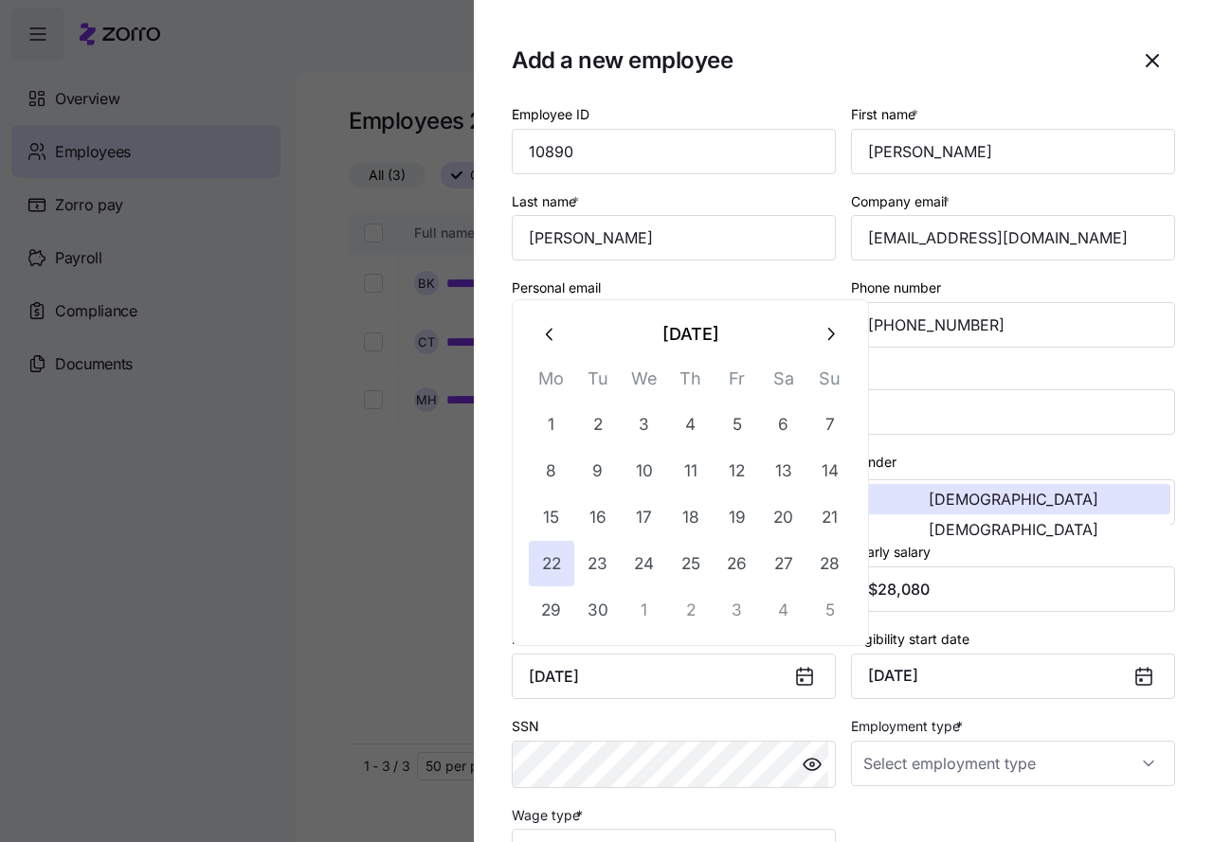
type input "September 22, 2025"
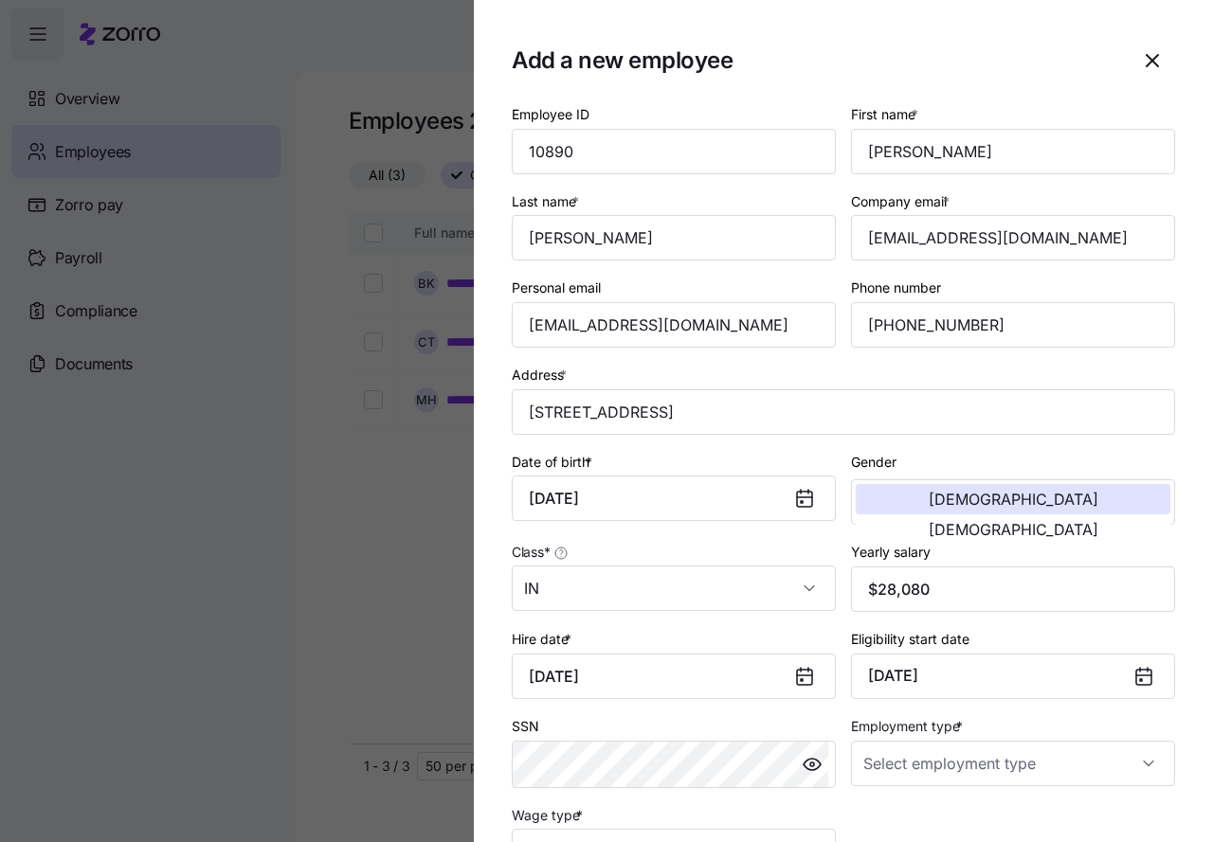
click at [666, 732] on div "SSN" at bounding box center [674, 751] width 324 height 74
click at [1044, 819] on div "Employee ID 10890 First name * Donald Last name * Tenpenny Company email * mojo…" at bounding box center [843, 488] width 678 height 787
click at [968, 770] on input "Employment type *" at bounding box center [1013, 763] width 324 height 45
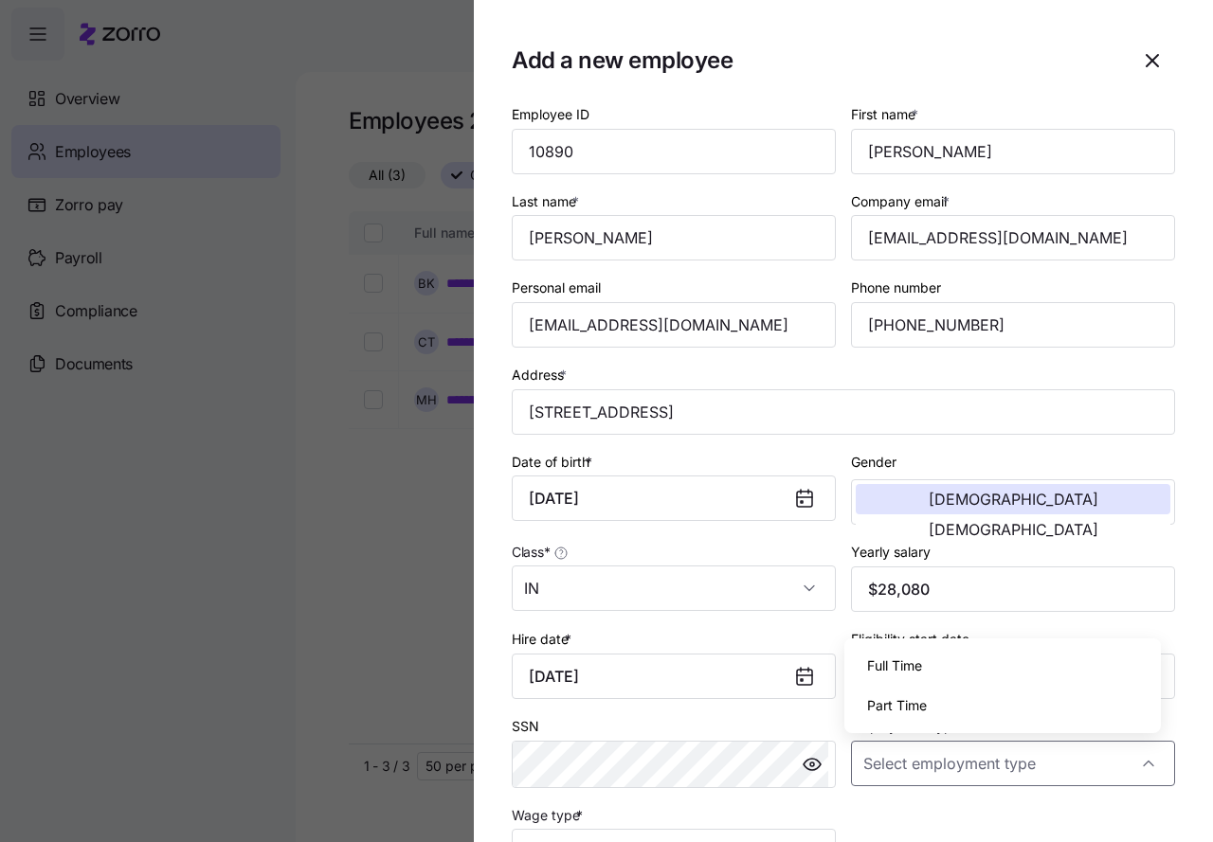
click at [913, 667] on span "Full Time" at bounding box center [894, 666] width 55 height 21
type input "Full Time"
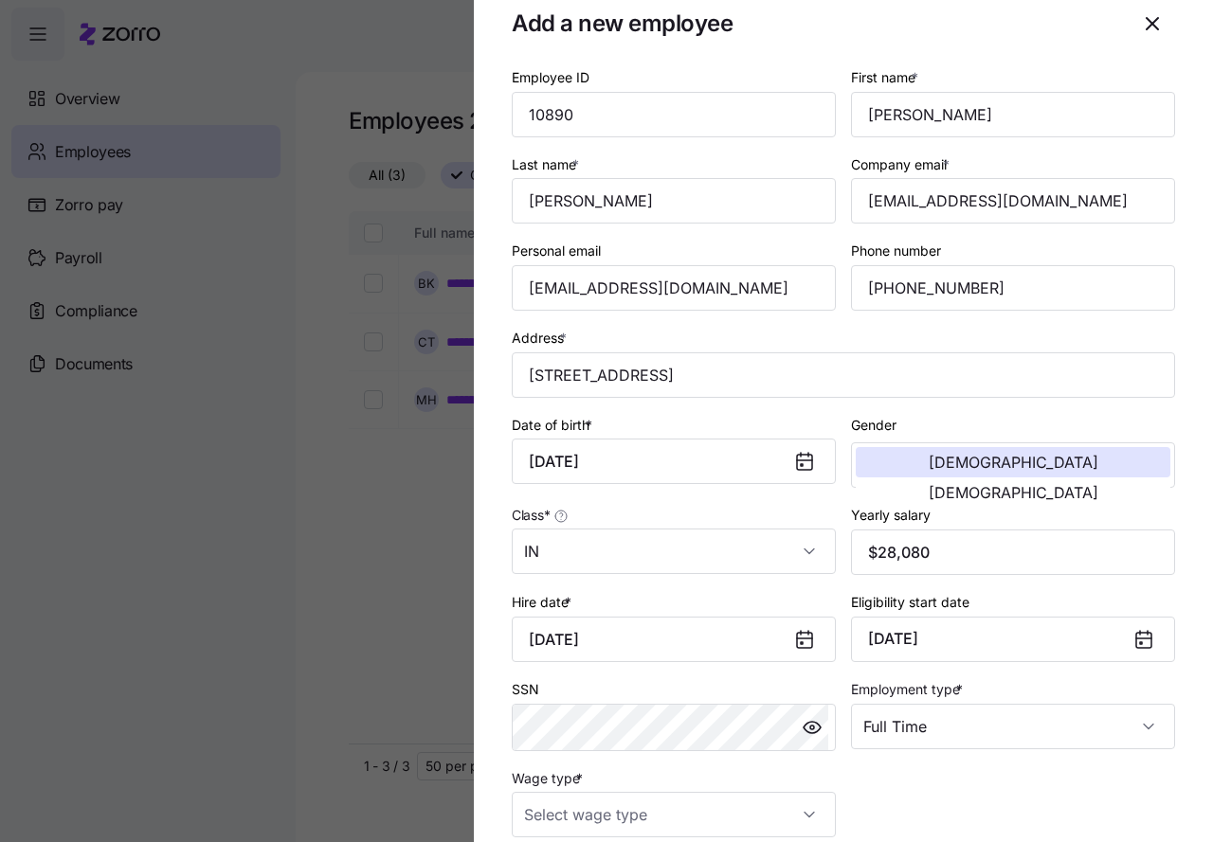
scroll to position [225, 0]
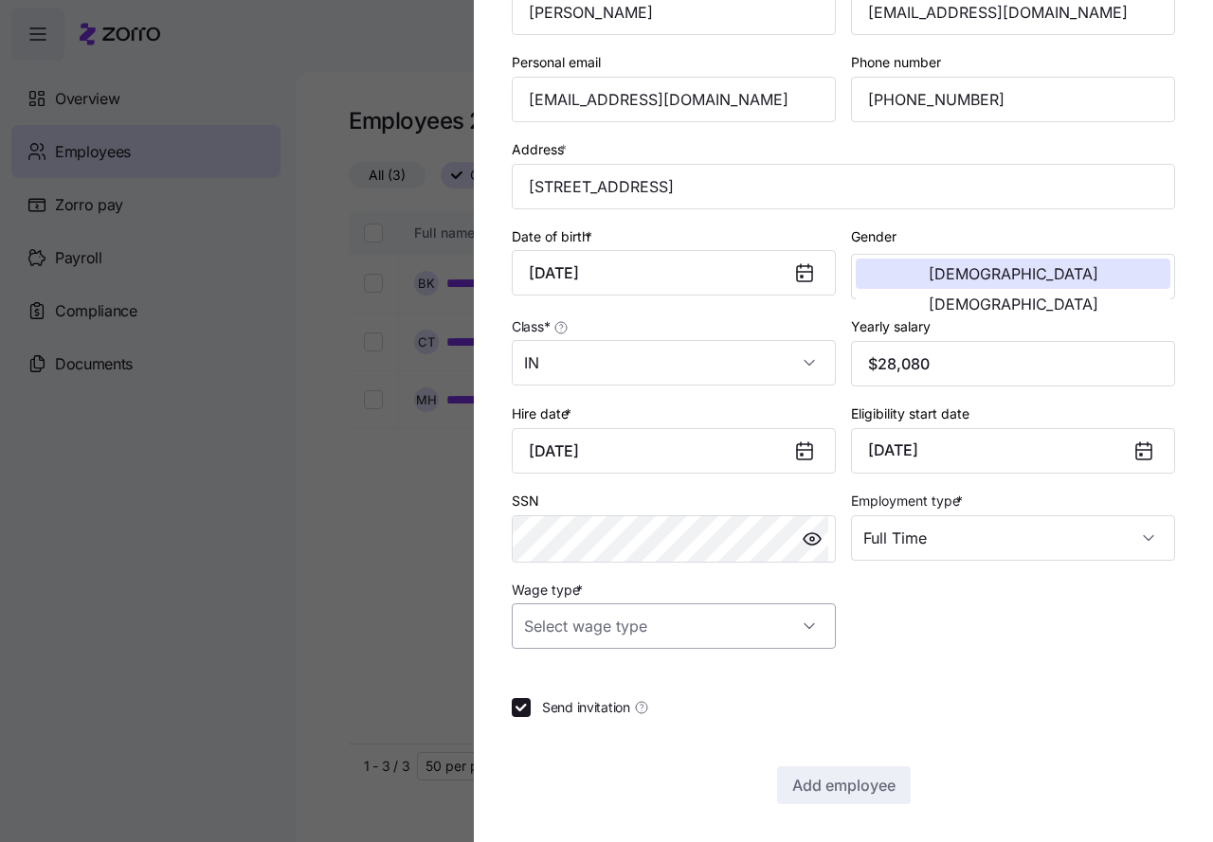
click at [667, 628] on input "Wage type *" at bounding box center [674, 625] width 324 height 45
click at [567, 726] on span "Hourly" at bounding box center [554, 723] width 40 height 21
type input "Hourly"
click at [834, 788] on span "Add employee" at bounding box center [843, 785] width 103 height 23
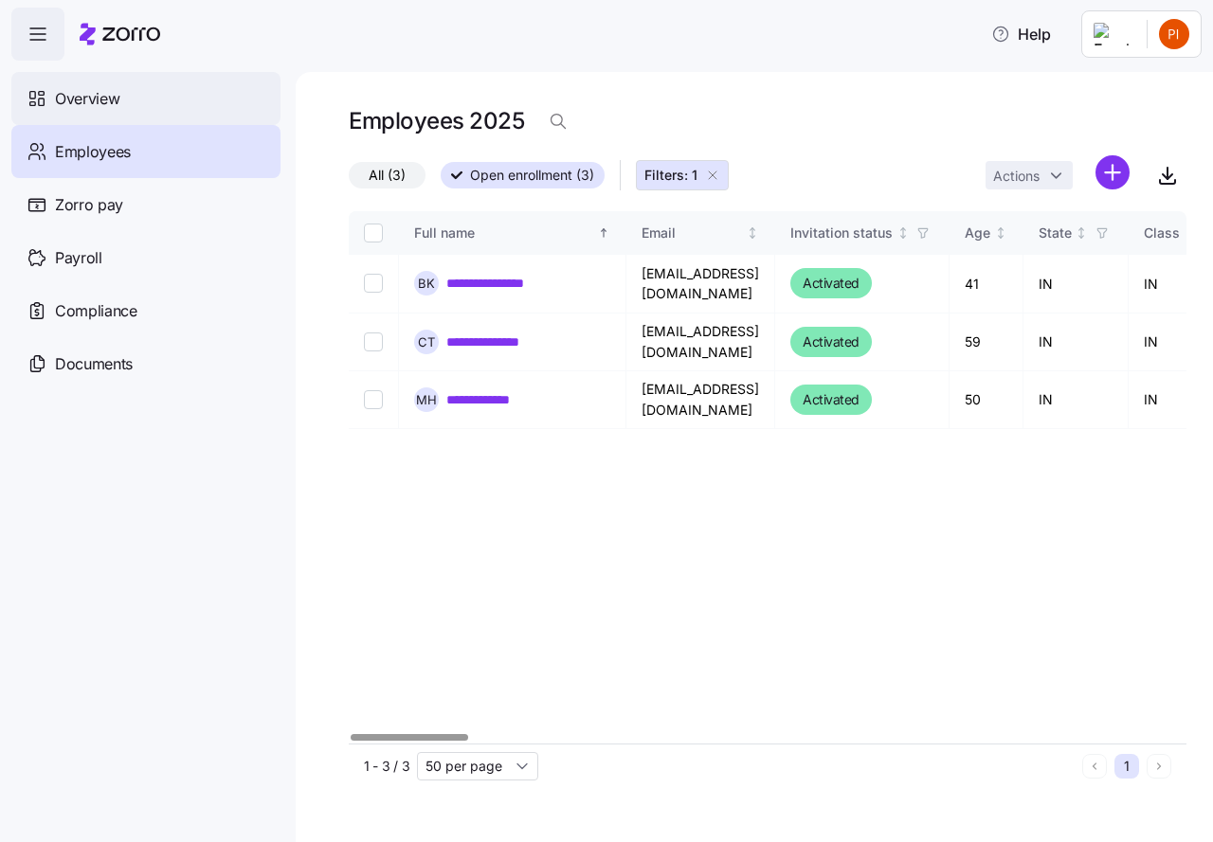
click at [79, 93] on span "Overview" at bounding box center [87, 99] width 64 height 24
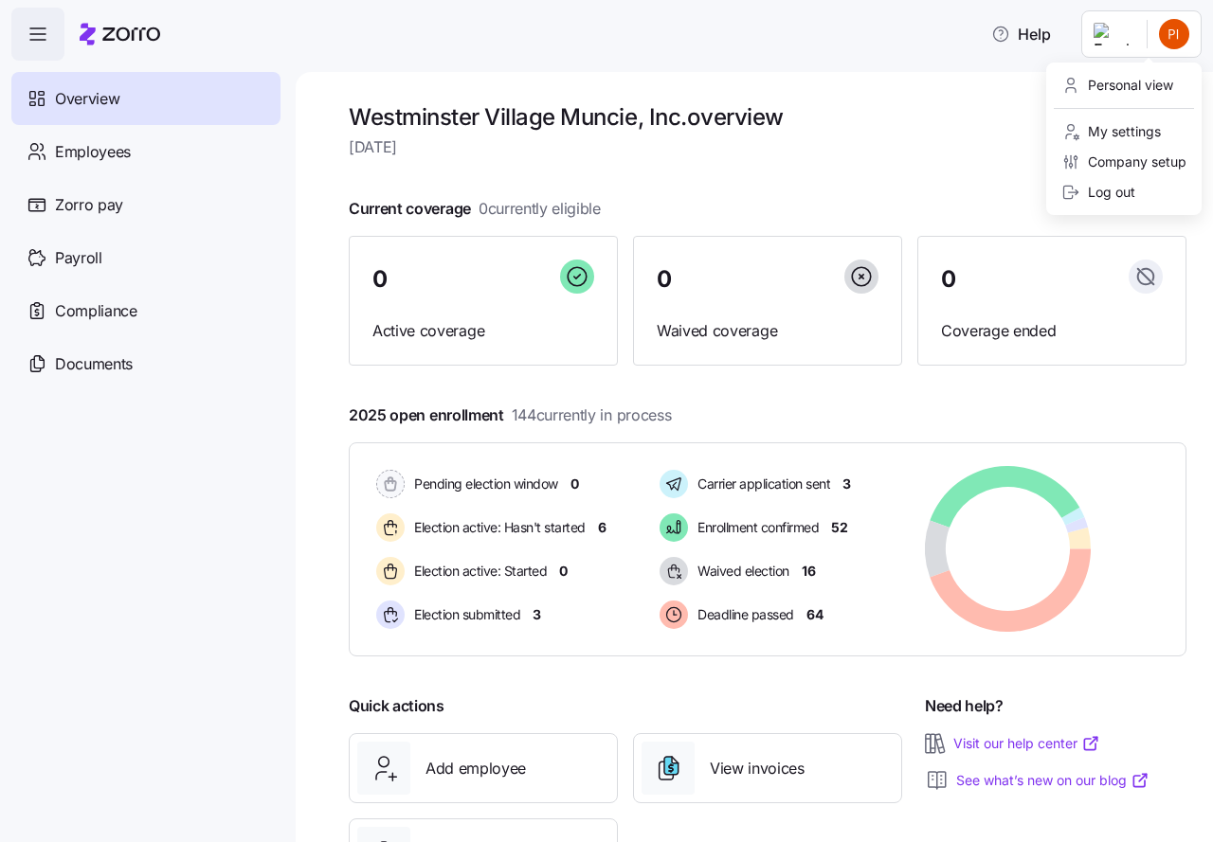
click at [1178, 30] on html "Help Overview Employees Zorro pay Payroll Compliance Documents Westminster Vill…" at bounding box center [606, 415] width 1213 height 831
click at [1106, 195] on div "Log out" at bounding box center [1098, 192] width 74 height 21
